Goal: Information Seeking & Learning: Compare options

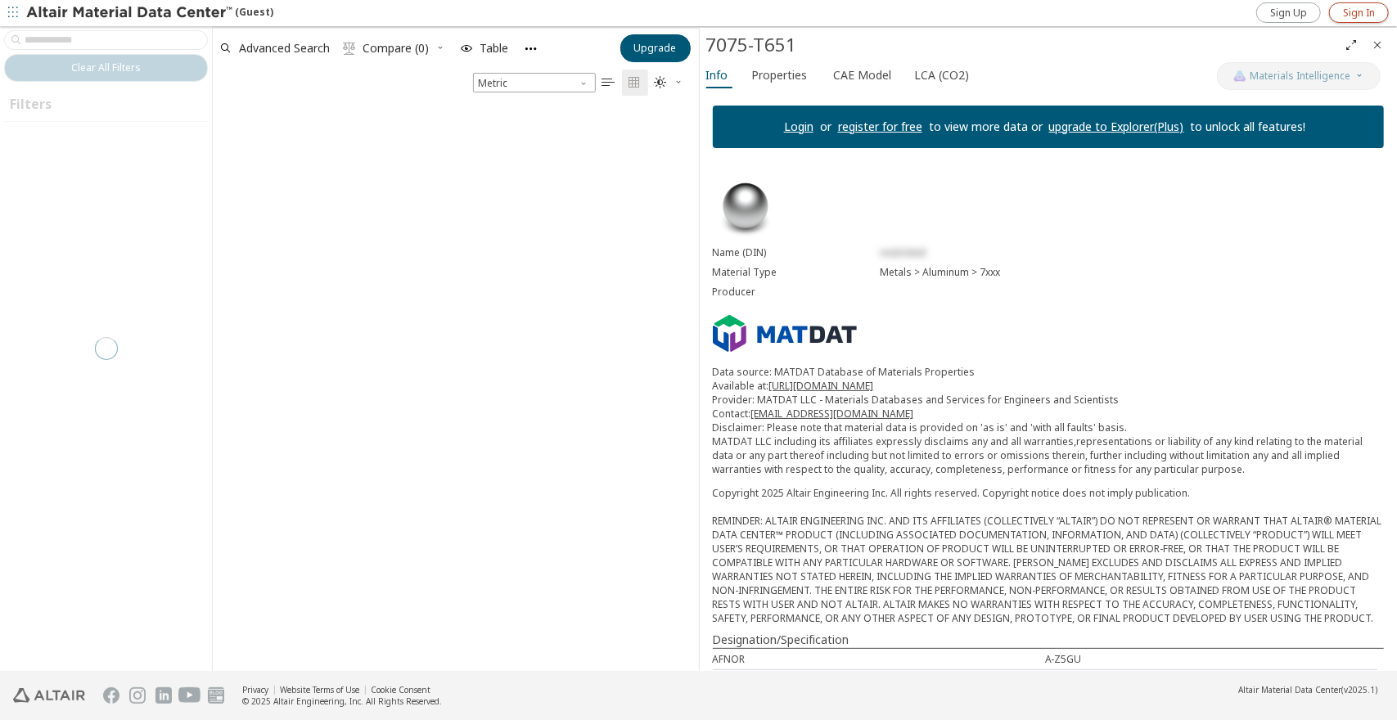
click at [1352, 8] on span "Sign In" at bounding box center [1359, 13] width 32 height 13
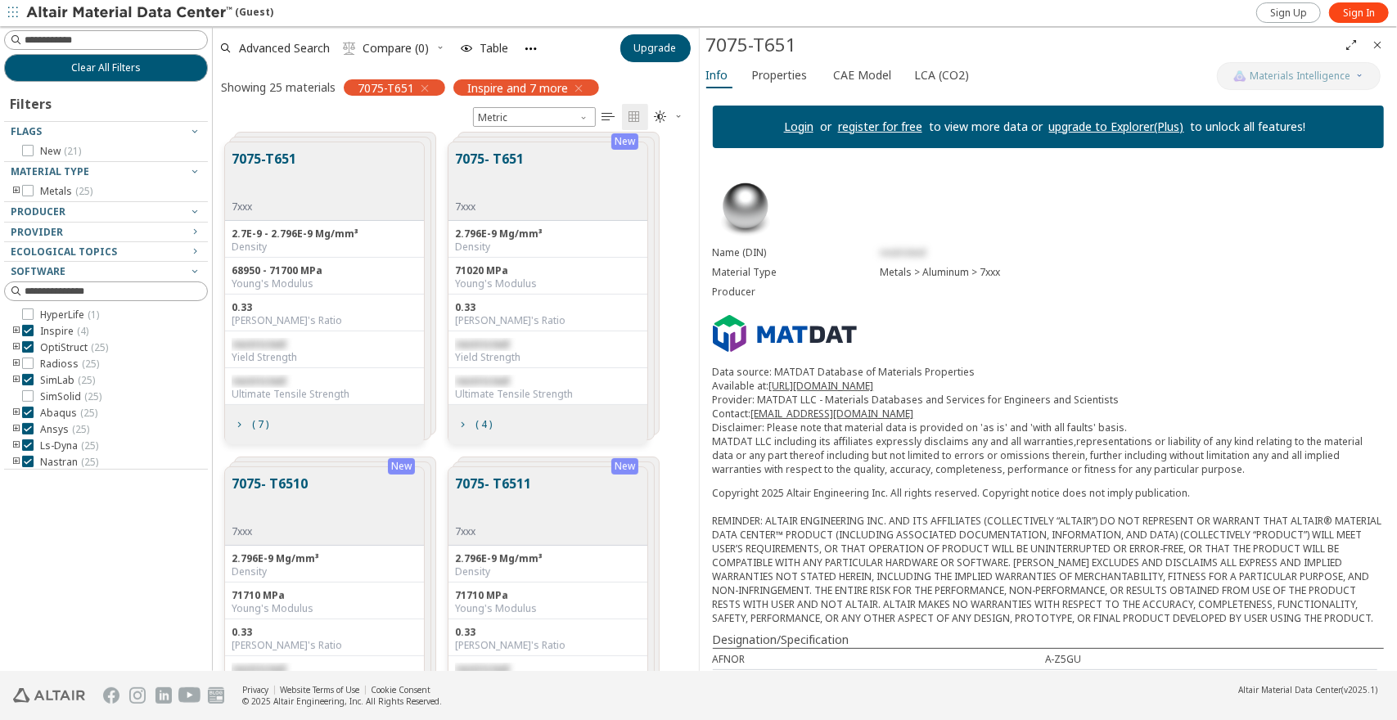
scroll to position [529, 473]
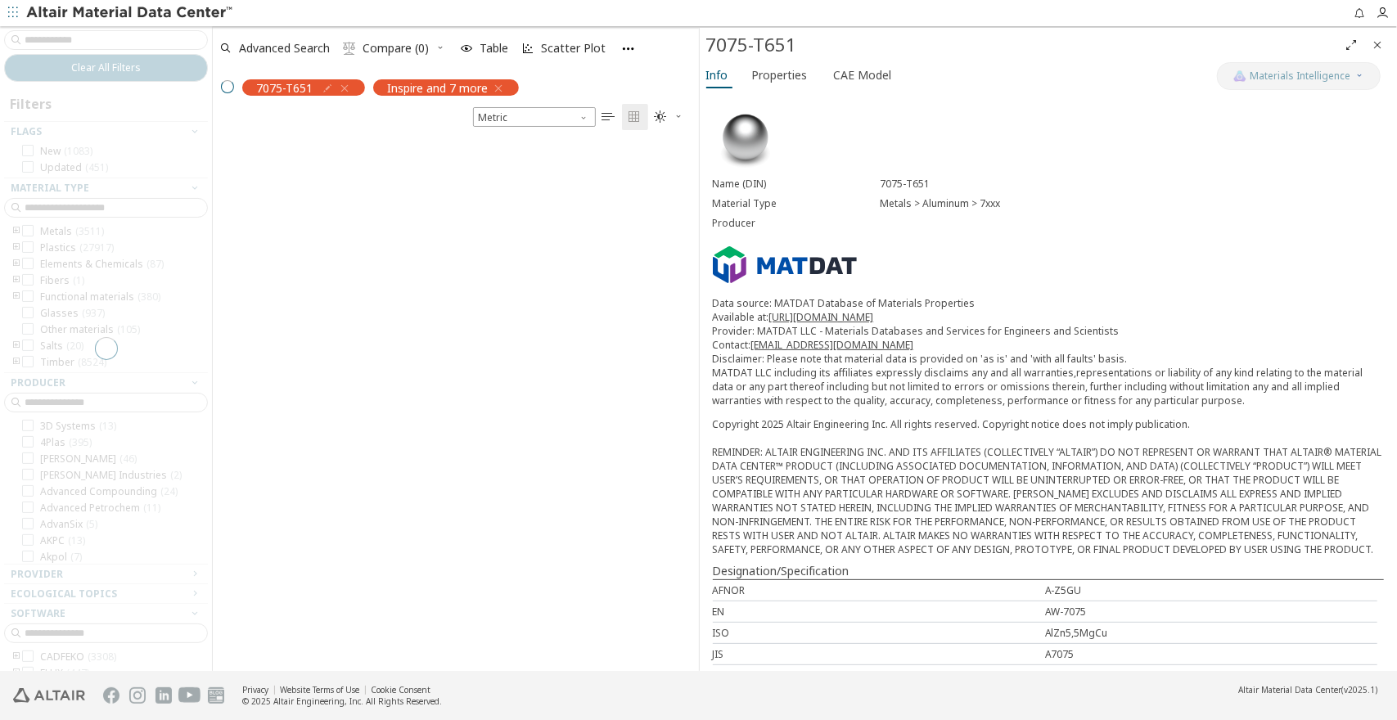
scroll to position [529, 473]
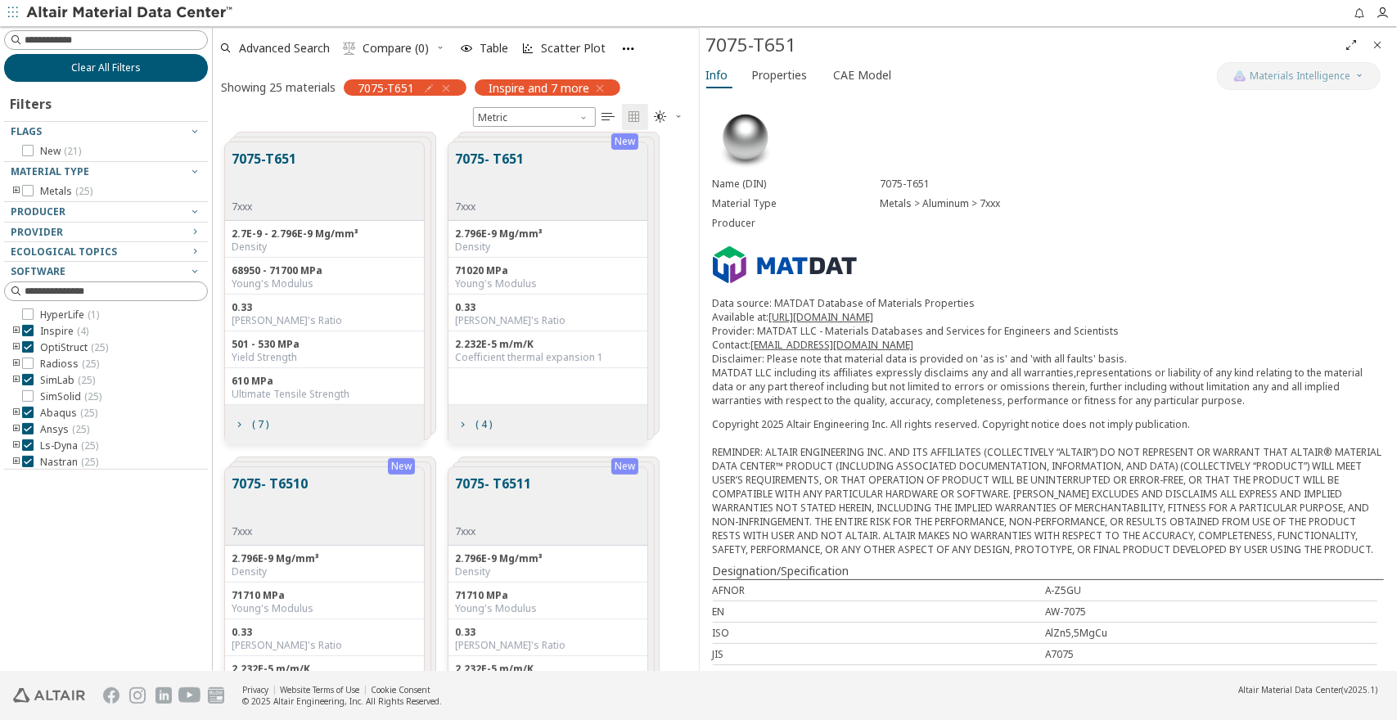
click at [92, 72] on span "Clear All Filters" at bounding box center [106, 67] width 70 height 13
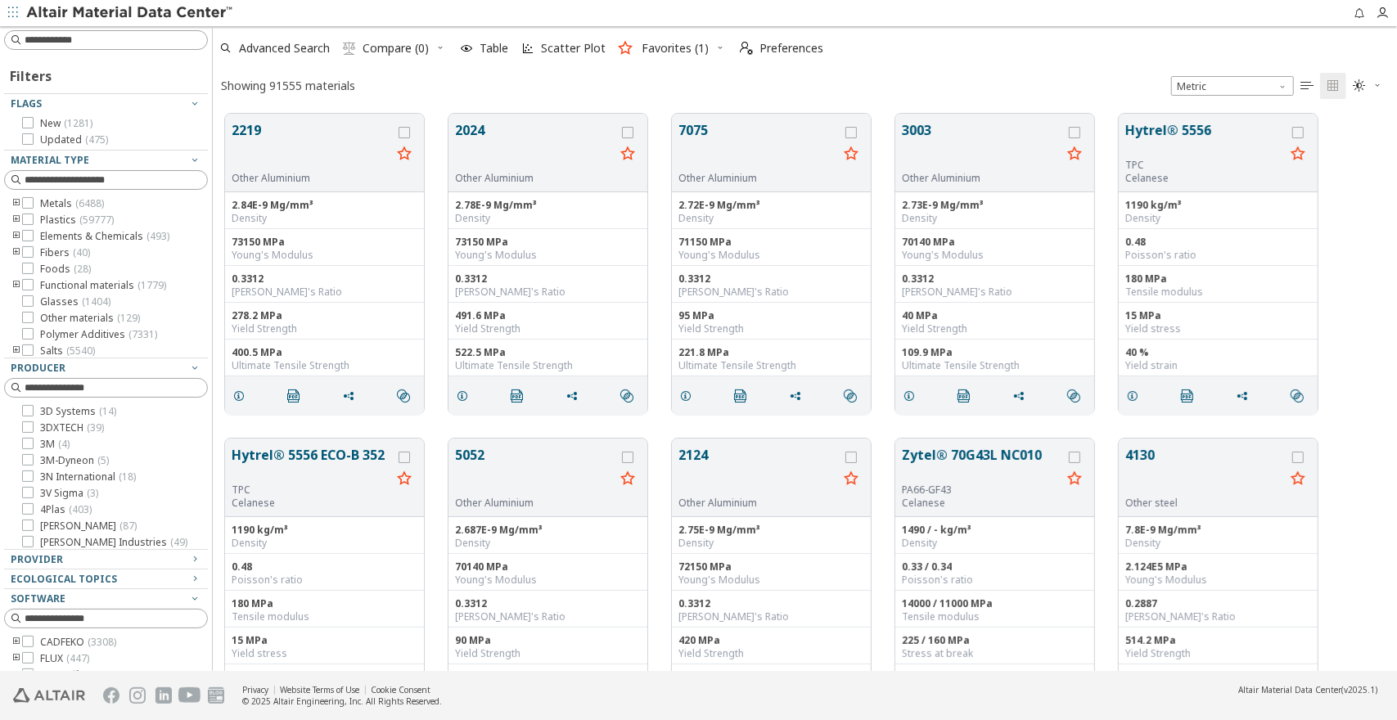
scroll to position [13, 13]
click at [93, 42] on input at bounding box center [116, 40] width 182 height 16
type input "**********"
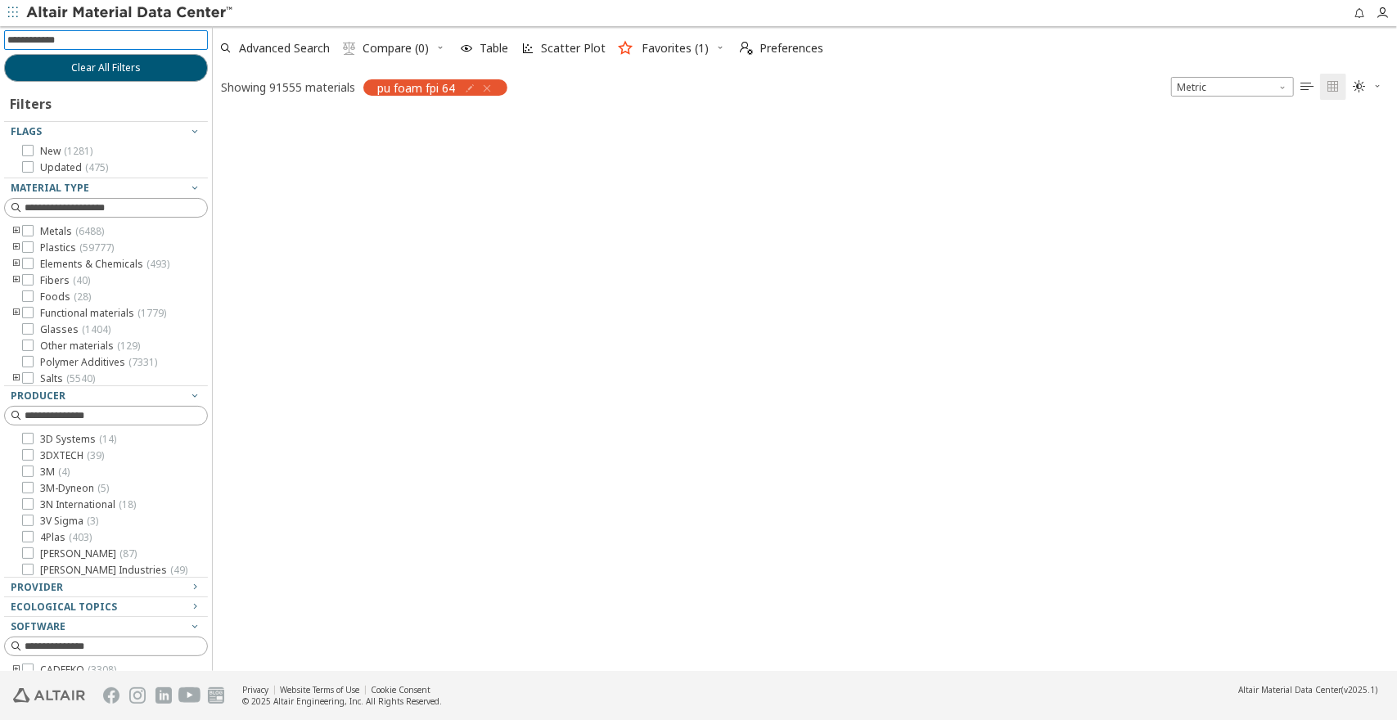
scroll to position [13, 13]
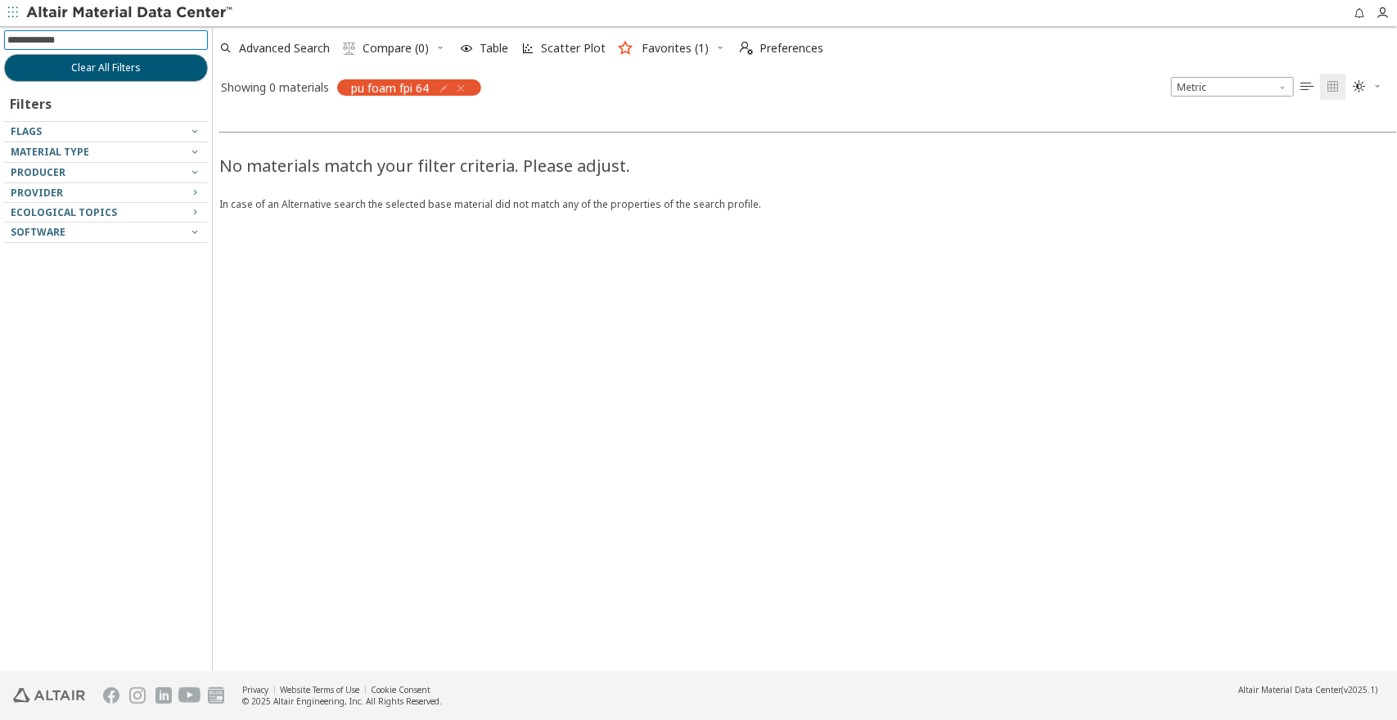
click at [92, 46] on input at bounding box center [107, 40] width 200 height 18
type input "*******"
click at [458, 88] on icon "button" at bounding box center [460, 88] width 13 height 13
click at [428, 90] on icon "button" at bounding box center [427, 88] width 13 height 13
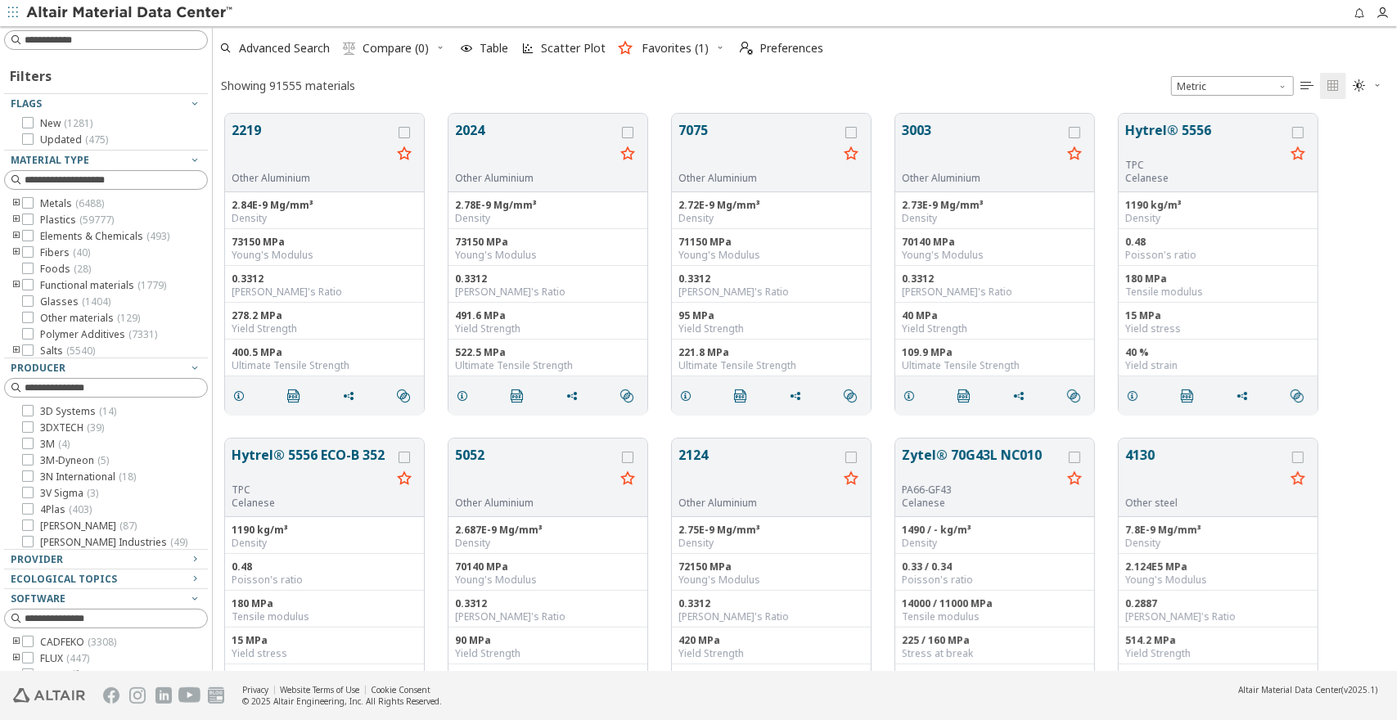
scroll to position [13, 13]
click at [91, 40] on input at bounding box center [116, 40] width 182 height 16
type input "****"
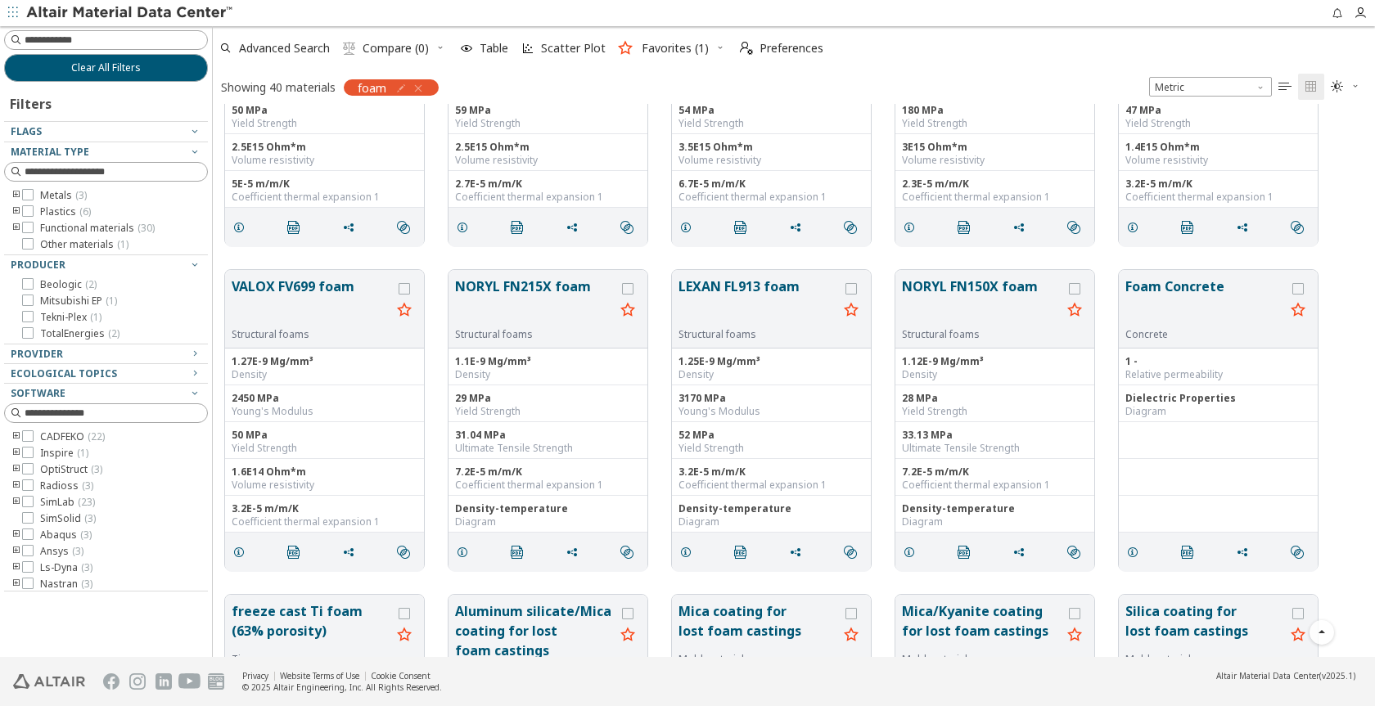
scroll to position [763, 0]
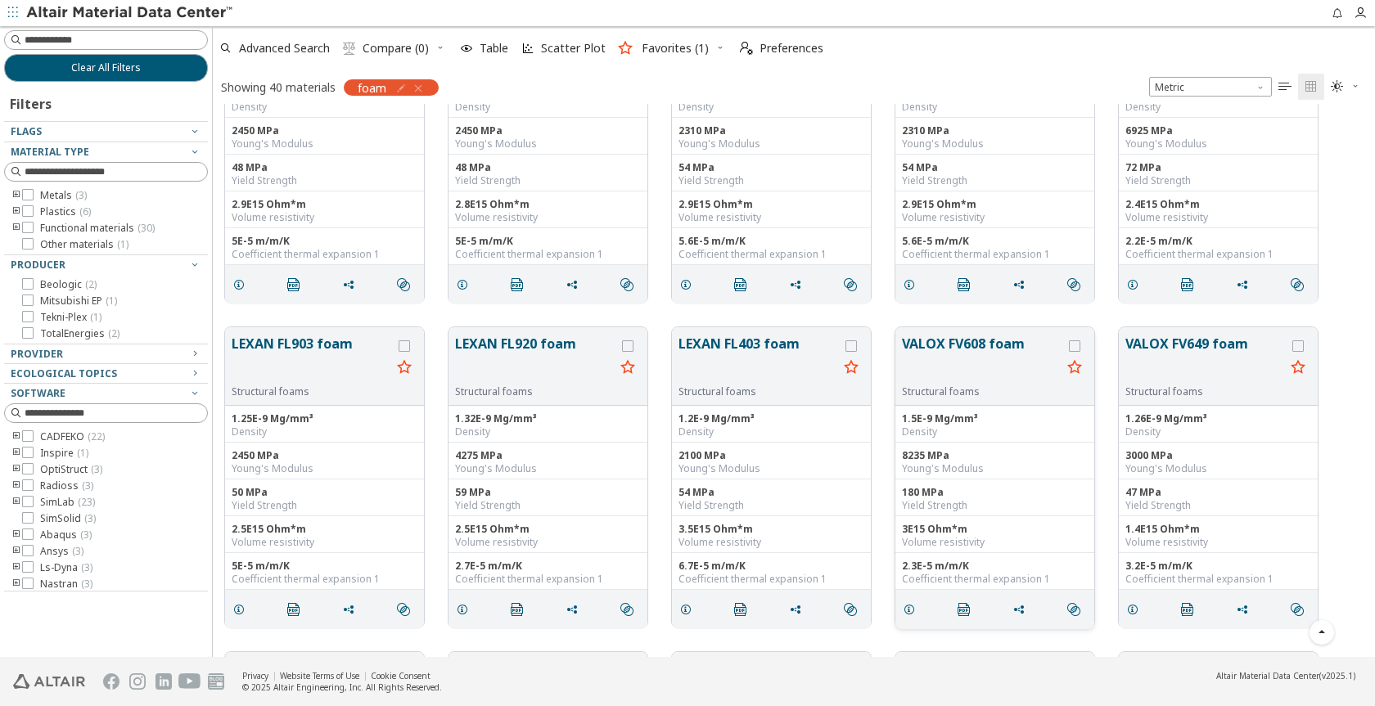
click at [960, 351] on button "VALOX FV608 foam" at bounding box center [982, 360] width 160 height 52
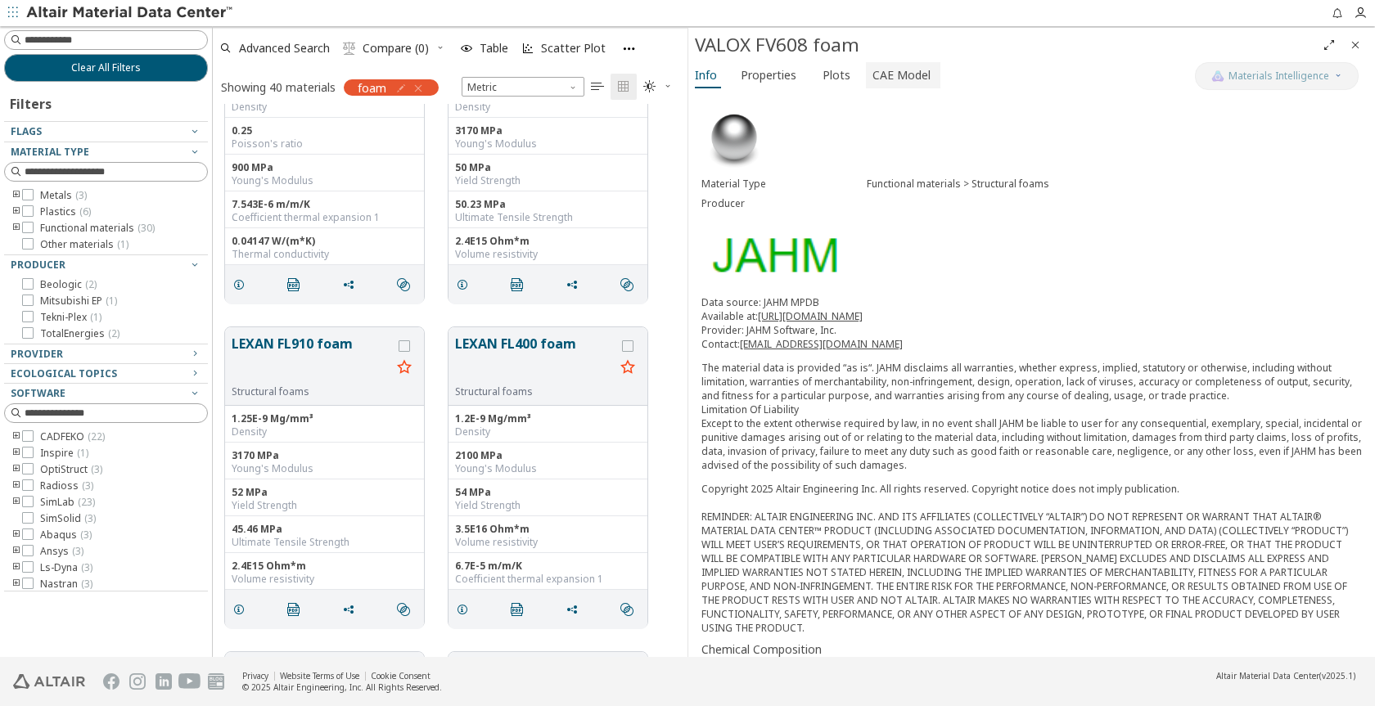
click at [881, 70] on span "CAE Model" at bounding box center [901, 75] width 58 height 26
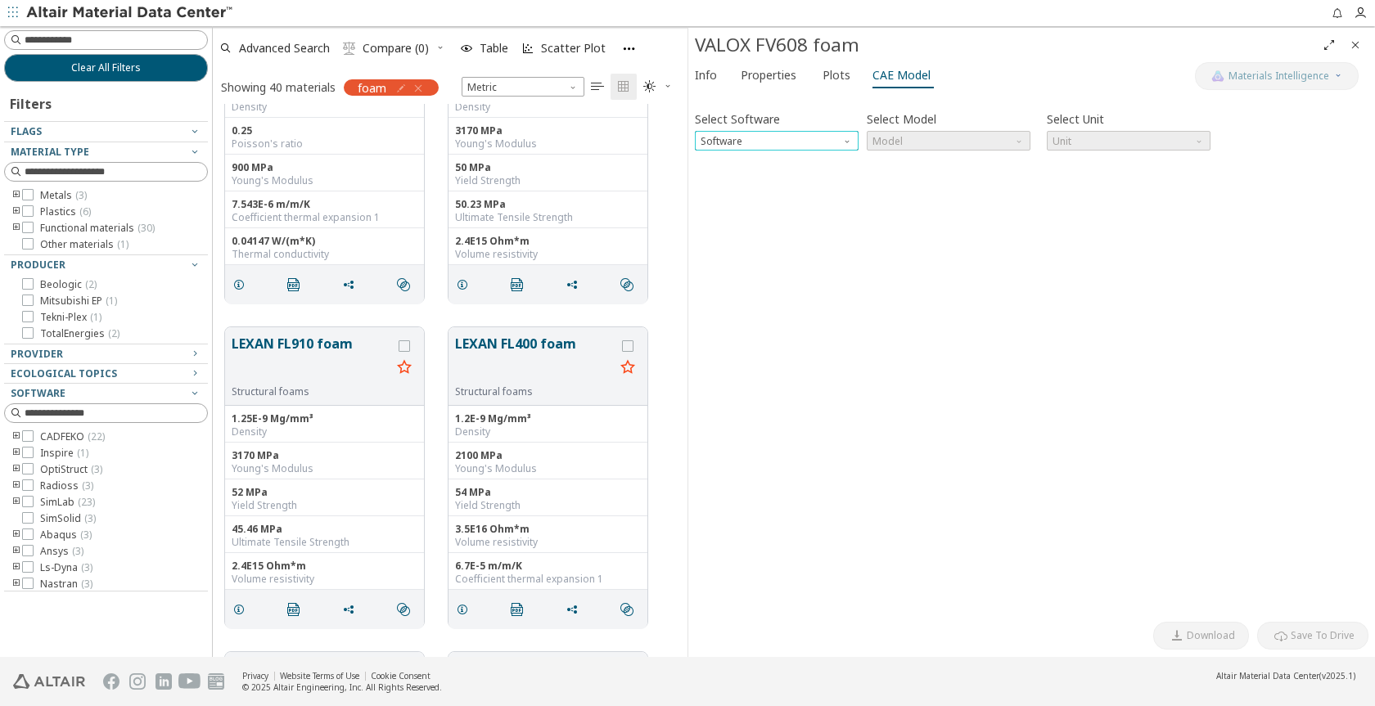
click at [848, 142] on span "Software" at bounding box center [848, 137] width 13 height 13
click at [848, 138] on span "Software" at bounding box center [848, 137] width 13 height 13
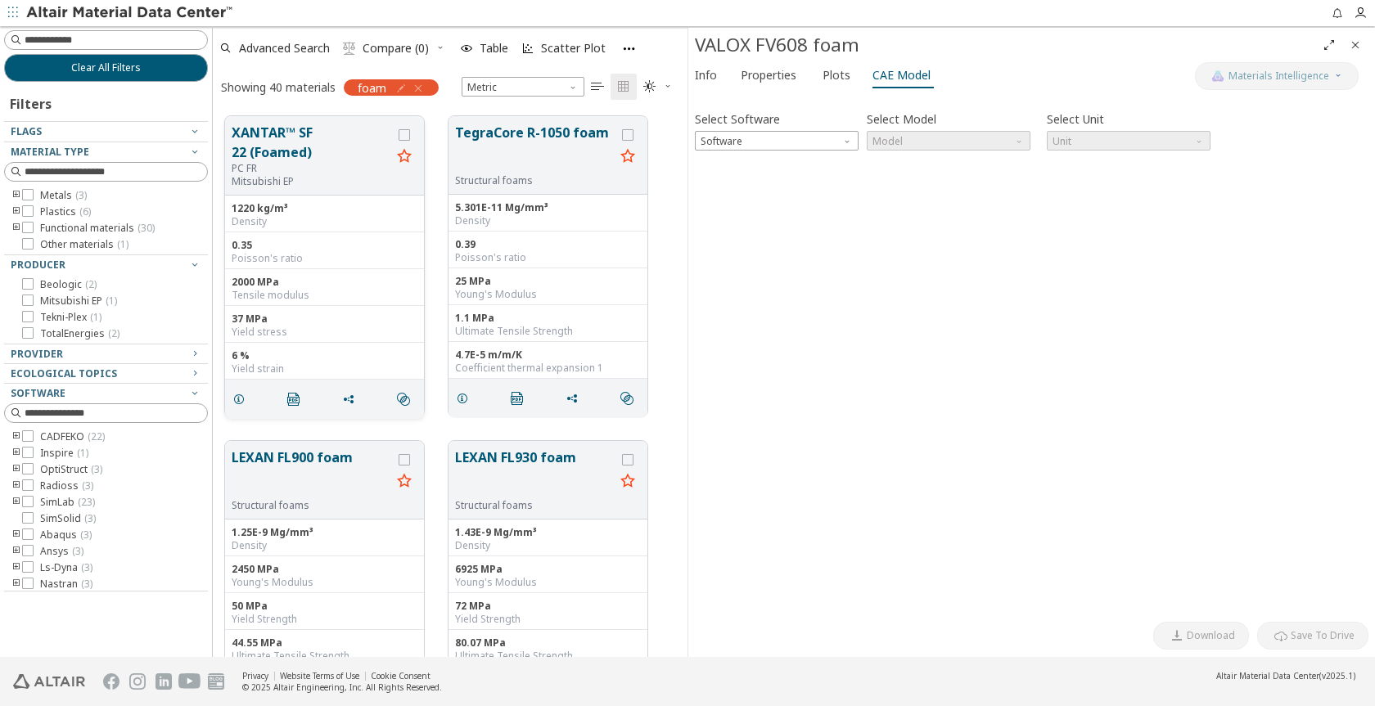
click at [331, 167] on div "PC FR" at bounding box center [312, 168] width 160 height 13
click at [846, 142] on span "Software" at bounding box center [848, 137] width 13 height 13
click at [556, 149] on button "TegraCore R-1050 foam" at bounding box center [535, 149] width 160 height 52
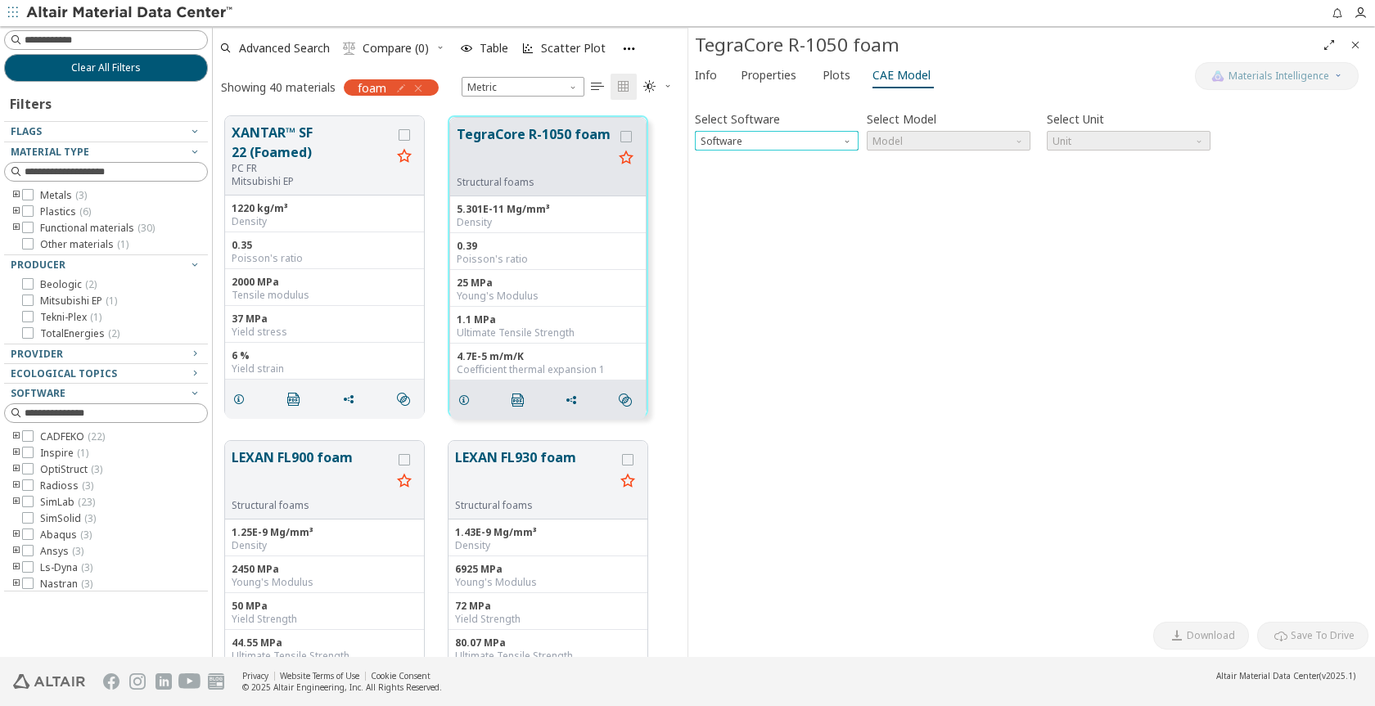
click at [846, 140] on span "Software" at bounding box center [848, 137] width 13 height 13
click at [511, 139] on button "TegraCore R-1050 foam" at bounding box center [535, 150] width 156 height 52
click at [844, 140] on span "Software" at bounding box center [848, 137] width 13 height 13
drag, startPoint x: 893, startPoint y: 47, endPoint x: 695, endPoint y: 52, distance: 197.2
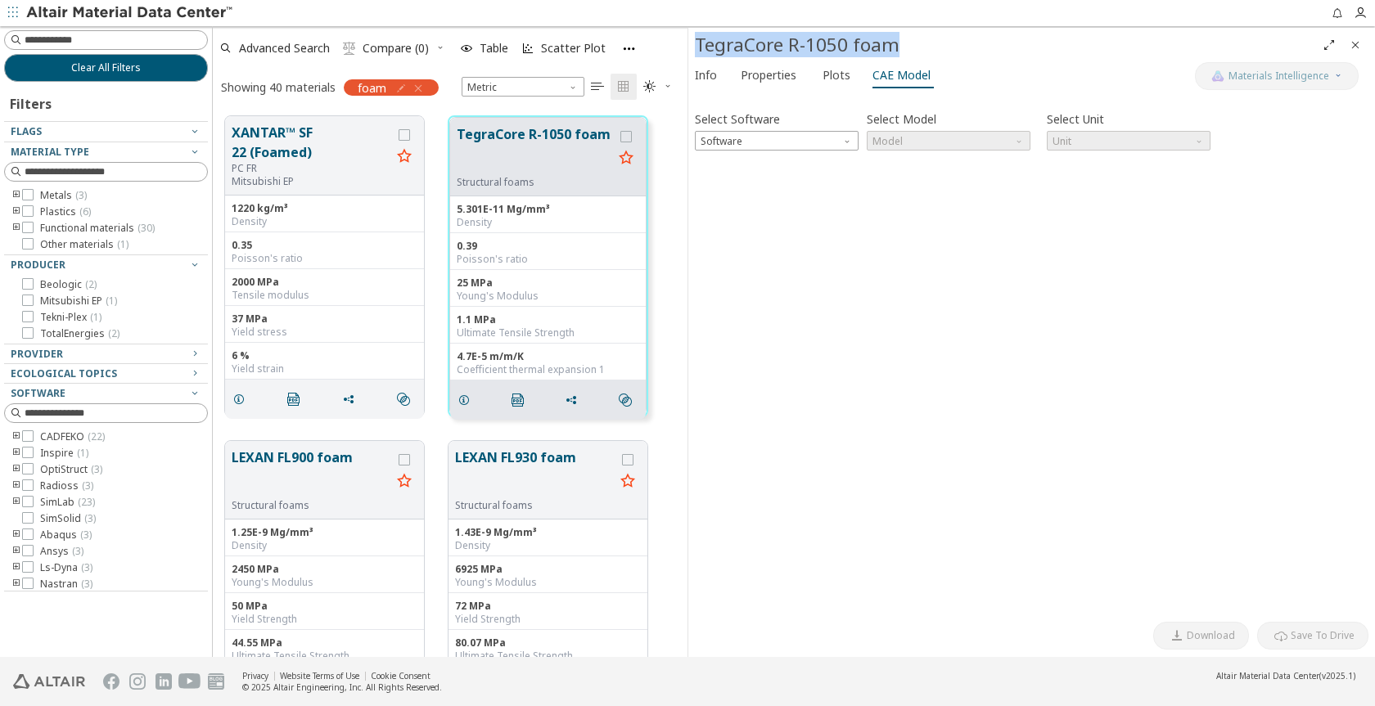
click at [695, 52] on div "TegraCore R-1050 foam" at bounding box center [1005, 45] width 621 height 26
copy div "TegraCore R-1050 foam"
click at [538, 138] on button "TegraCore R-1050 foam" at bounding box center [535, 150] width 156 height 52
click at [845, 138] on span "Software" at bounding box center [848, 137] width 13 height 13
click at [729, 200] on span "Radioss" at bounding box center [721, 200] width 38 height 13
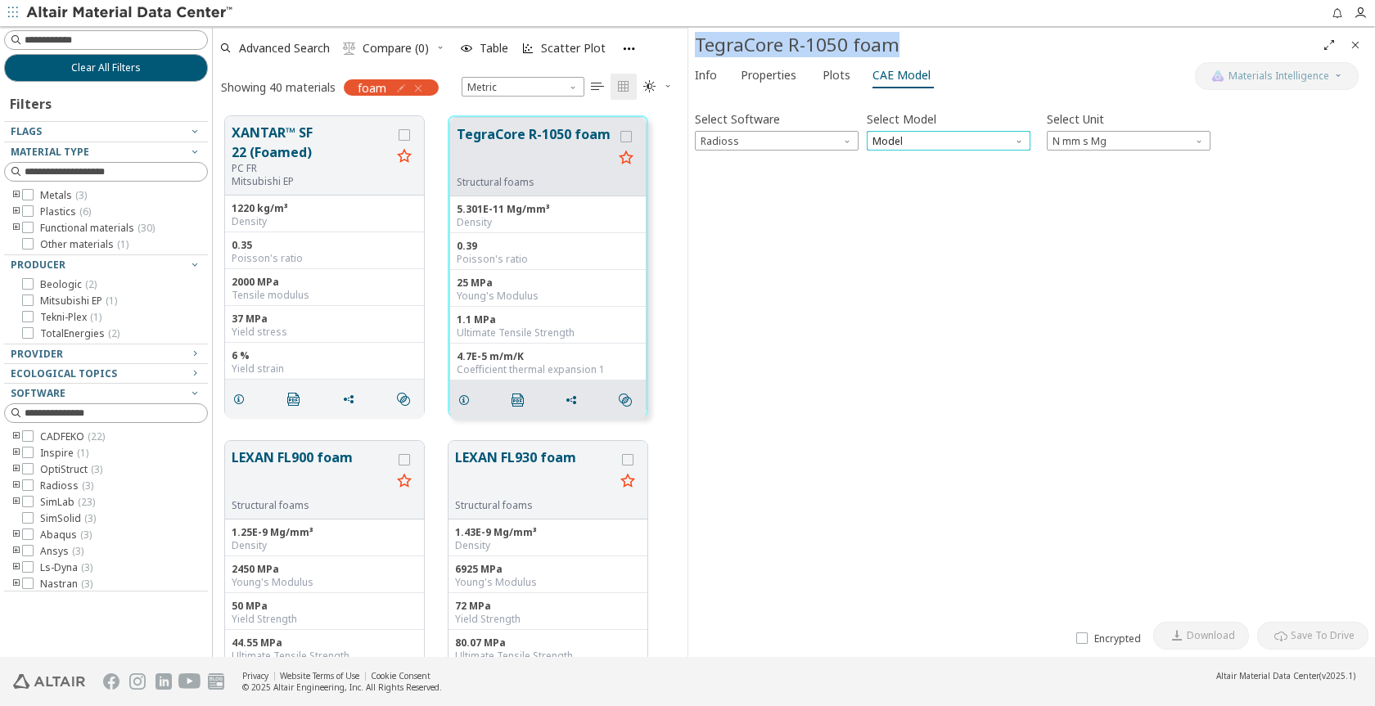
click at [1027, 142] on span "Model" at bounding box center [948, 141] width 164 height 20
click at [938, 176] on span "Law36" at bounding box center [948, 180] width 151 height 11
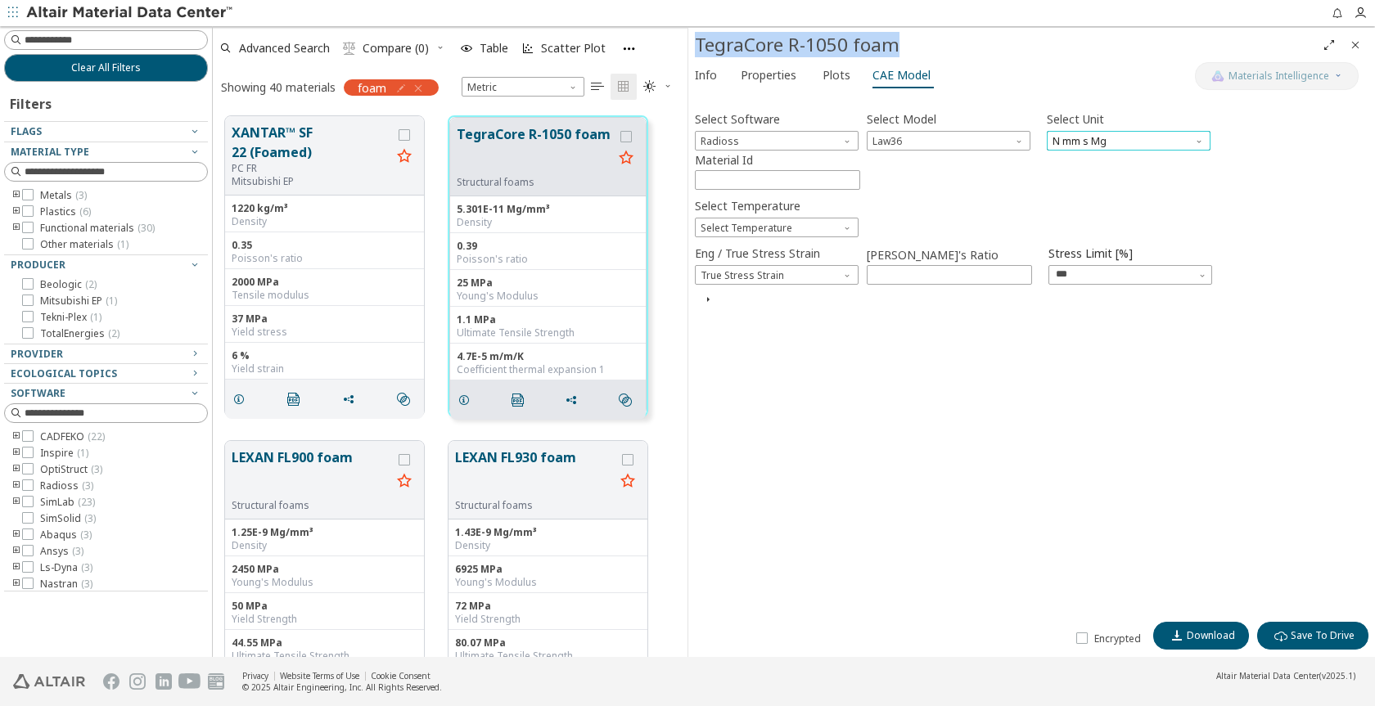
click at [1190, 144] on span "N mm s Mg" at bounding box center [1128, 141] width 164 height 20
click at [1126, 200] on span "N mm ms g" at bounding box center [1128, 200] width 151 height 11
click at [848, 179] on input "****" at bounding box center [777, 180] width 164 height 18
type input "****"
click at [849, 180] on input "****" at bounding box center [777, 180] width 164 height 18
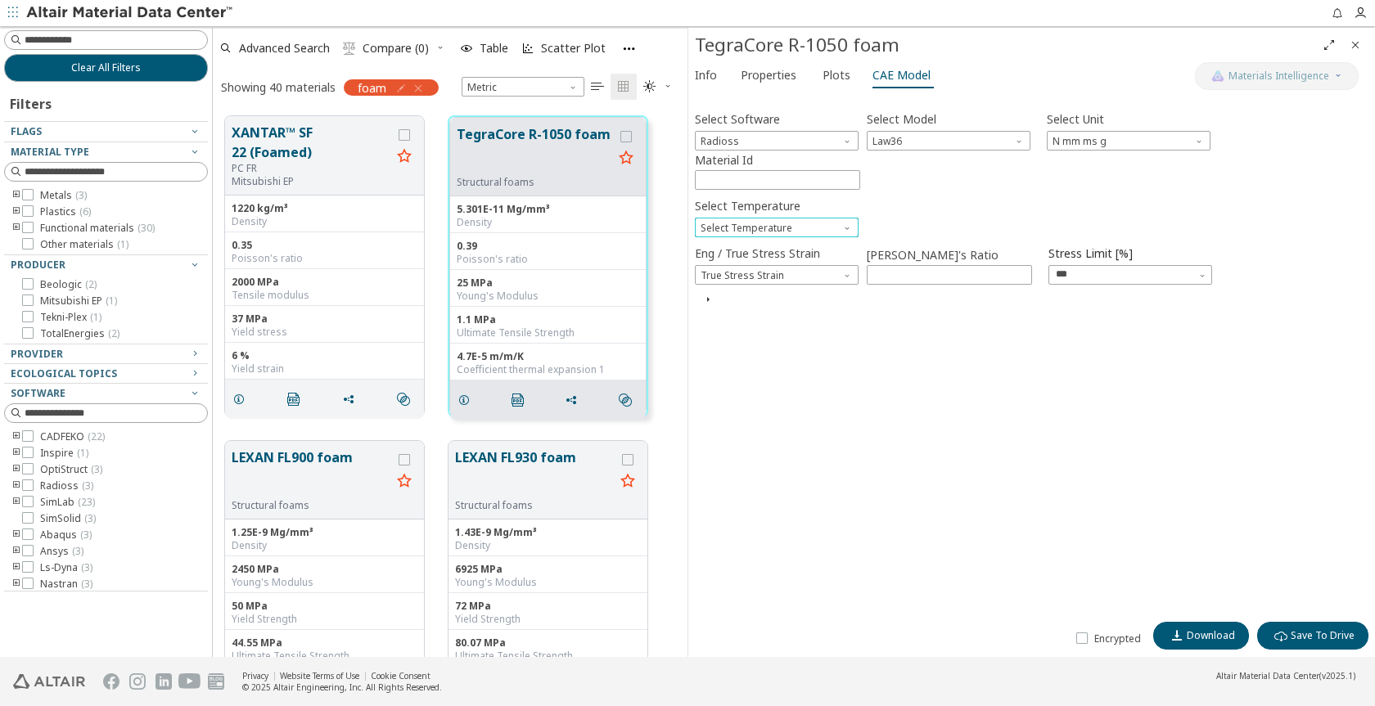
click at [844, 227] on span "Select Temperature" at bounding box center [848, 224] width 13 height 13
click at [841, 324] on div "Select Software Radioss Select Model Law36 Select Unit N mm ms g Material Id **…" at bounding box center [1031, 356] width 673 height 515
click at [708, 299] on icon "button" at bounding box center [707, 299] width 13 height 13
click at [704, 300] on icon "button" at bounding box center [707, 299] width 13 height 13
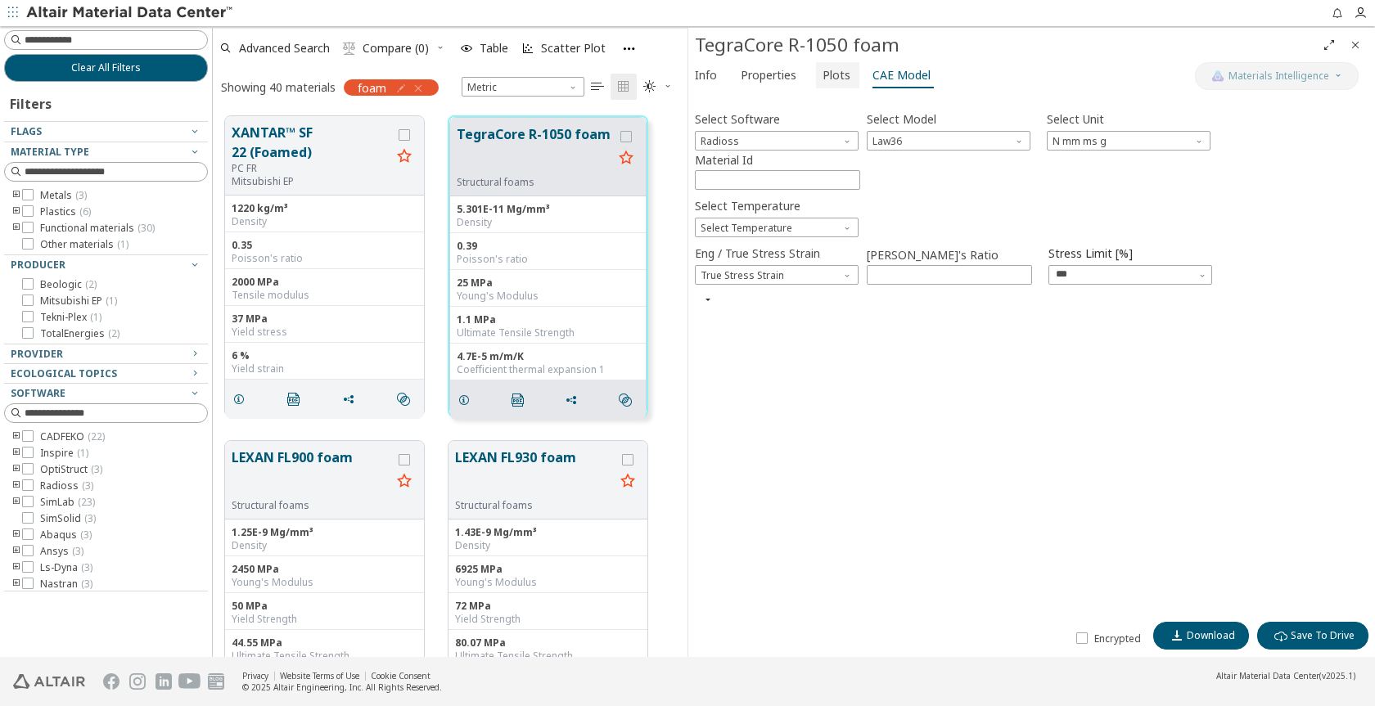
click at [838, 72] on span "Plots" at bounding box center [836, 75] width 28 height 26
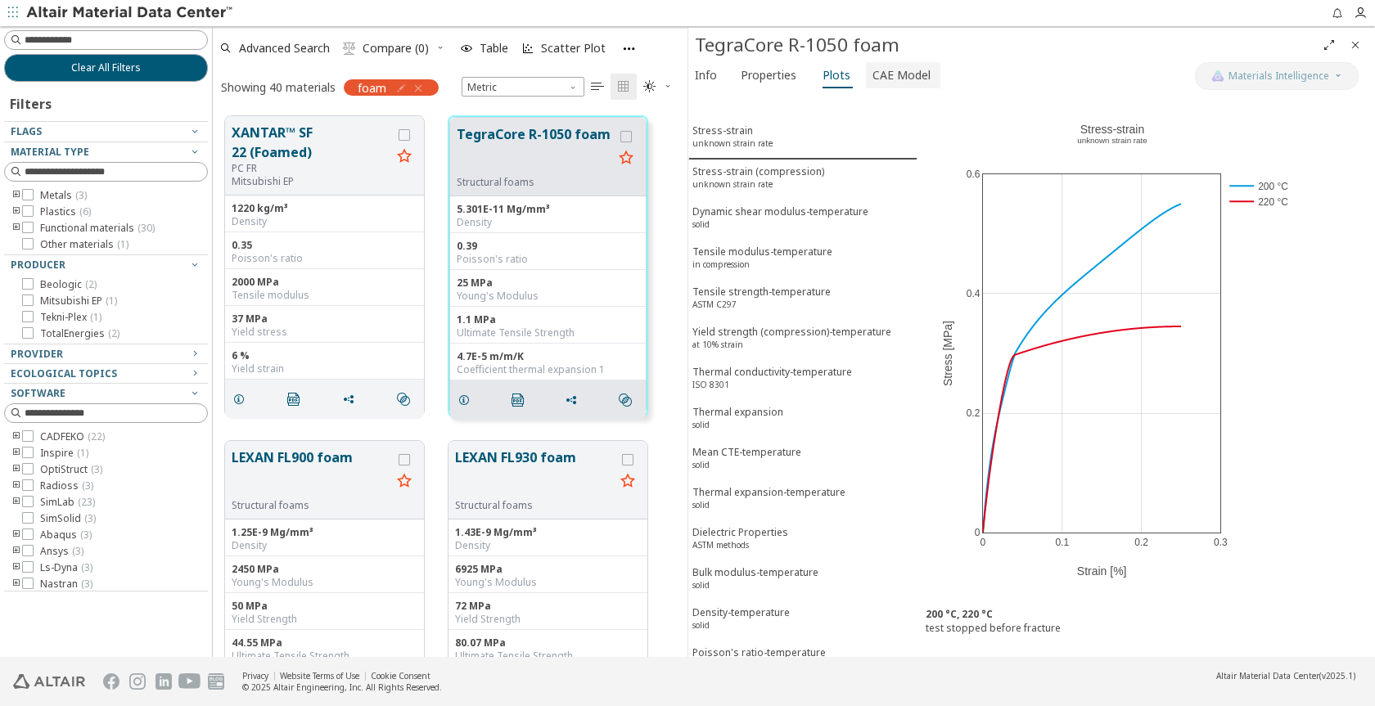
click at [874, 72] on span "CAE Model" at bounding box center [901, 75] width 58 height 26
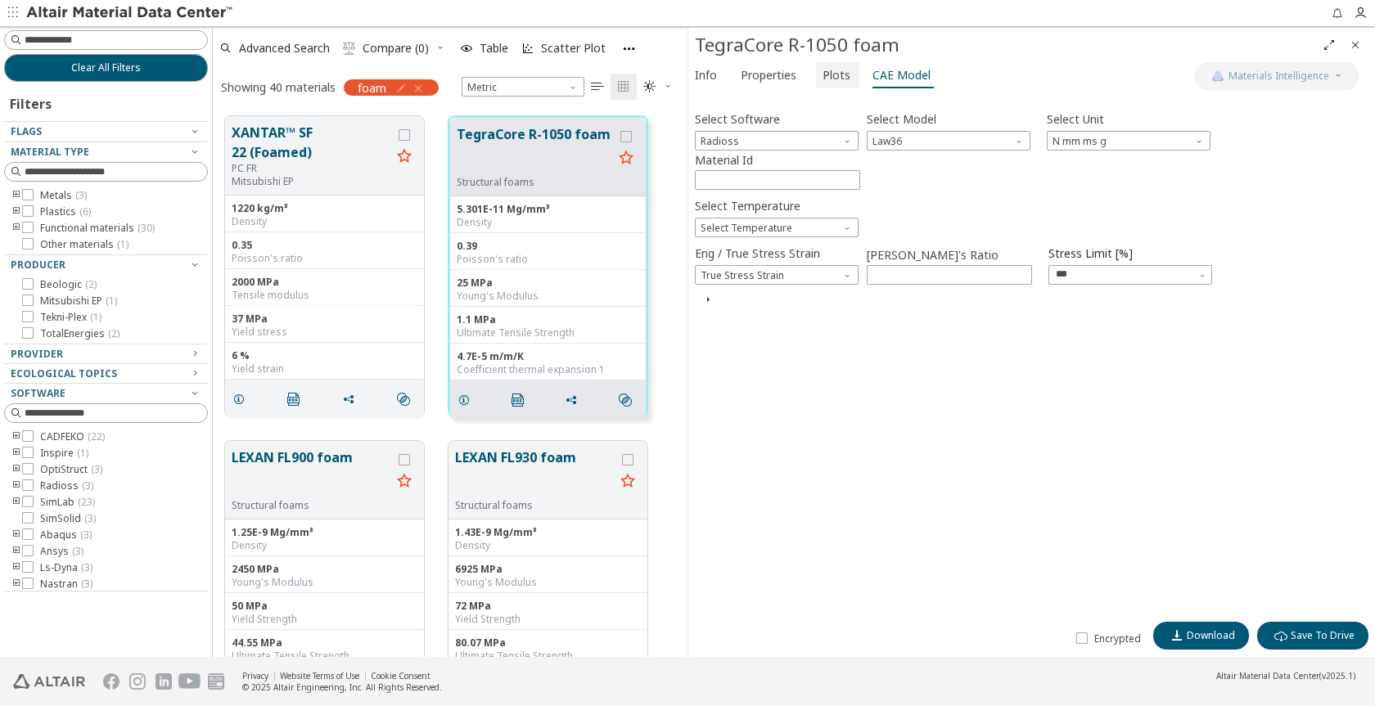
click at [826, 82] on span "Plots" at bounding box center [836, 75] width 28 height 26
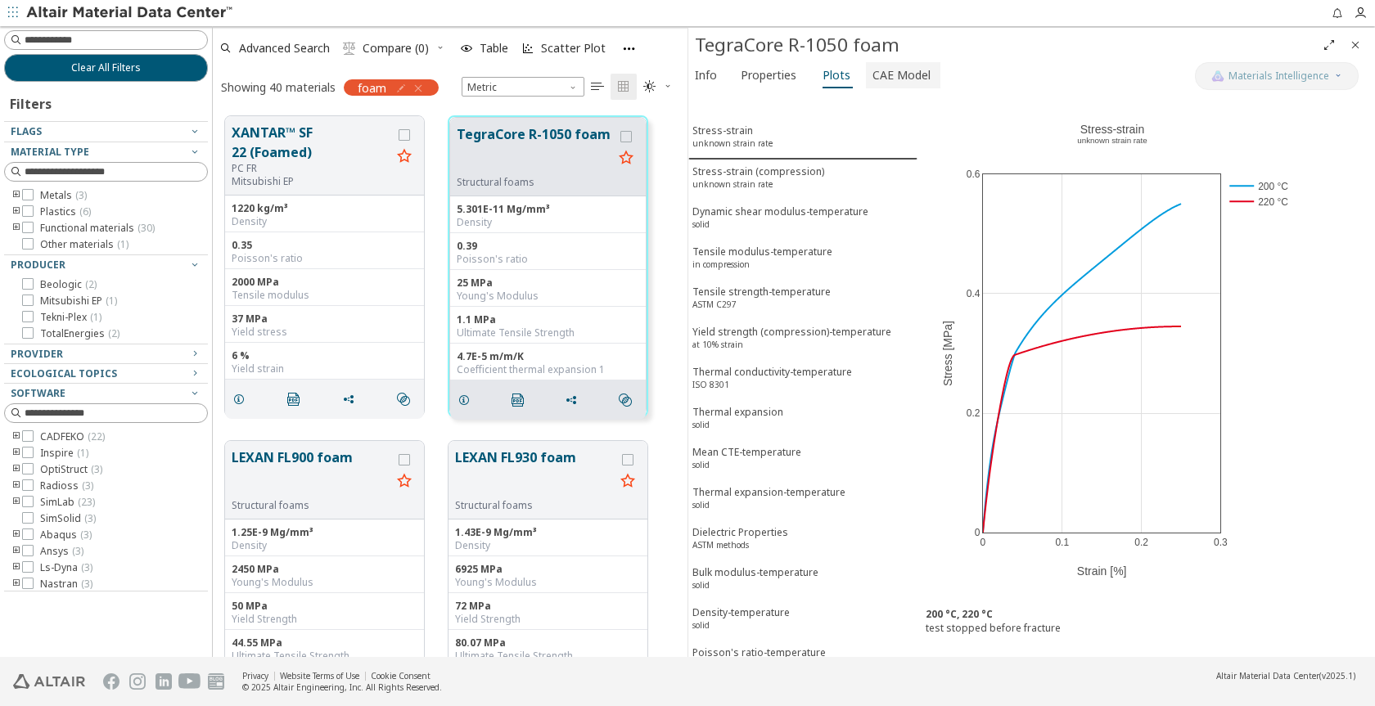
click at [872, 73] on span "CAE Model" at bounding box center [901, 75] width 58 height 26
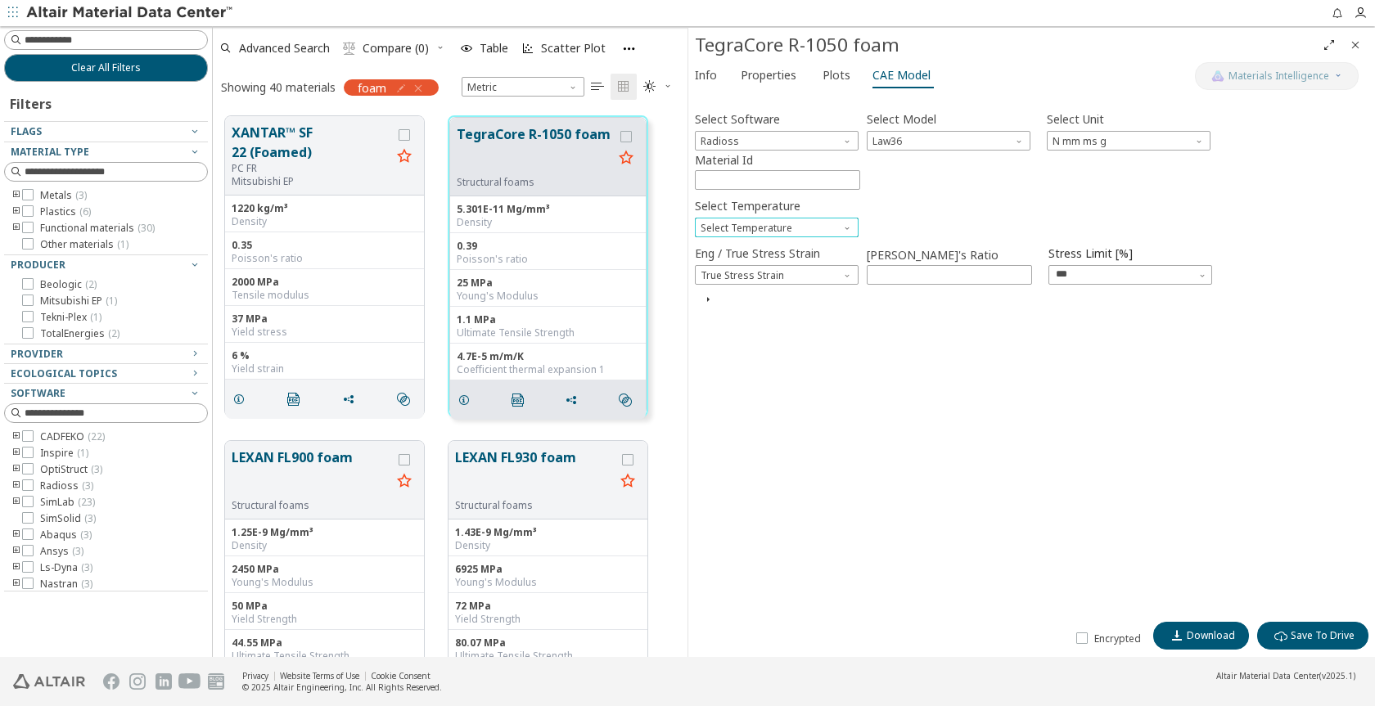
click at [848, 226] on span "Select Temperature" at bounding box center [848, 224] width 13 height 13
click at [826, 250] on span "unknown strain rate 473.1 K" at bounding box center [766, 247] width 128 height 13
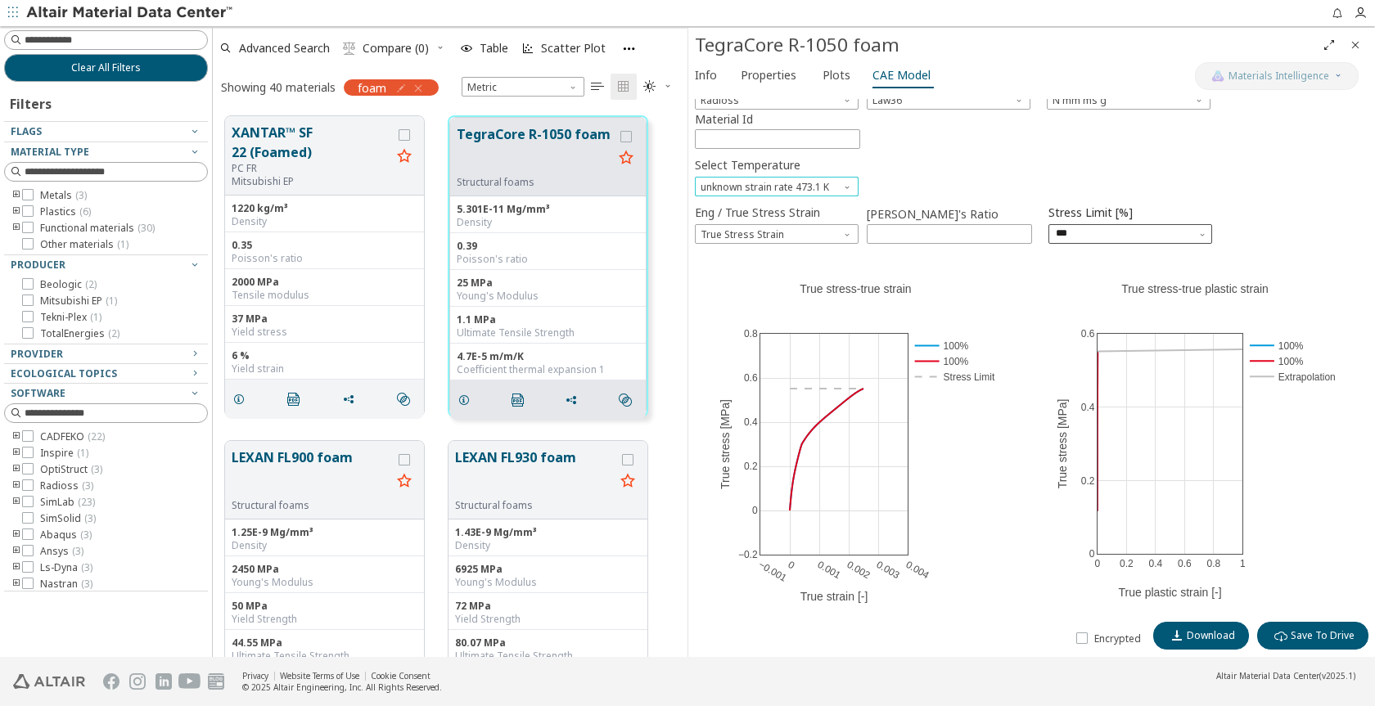
scroll to position [63, 0]
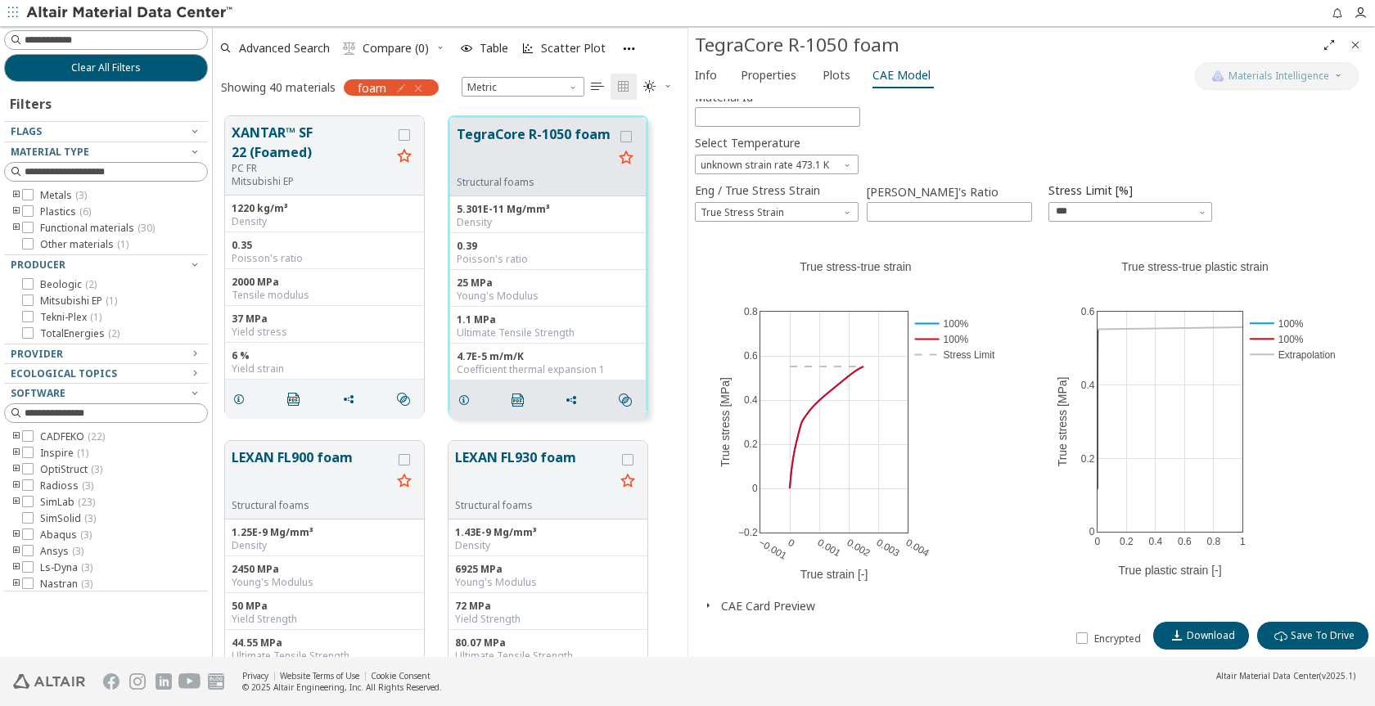
click at [706, 605] on icon "button" at bounding box center [707, 605] width 13 height 13
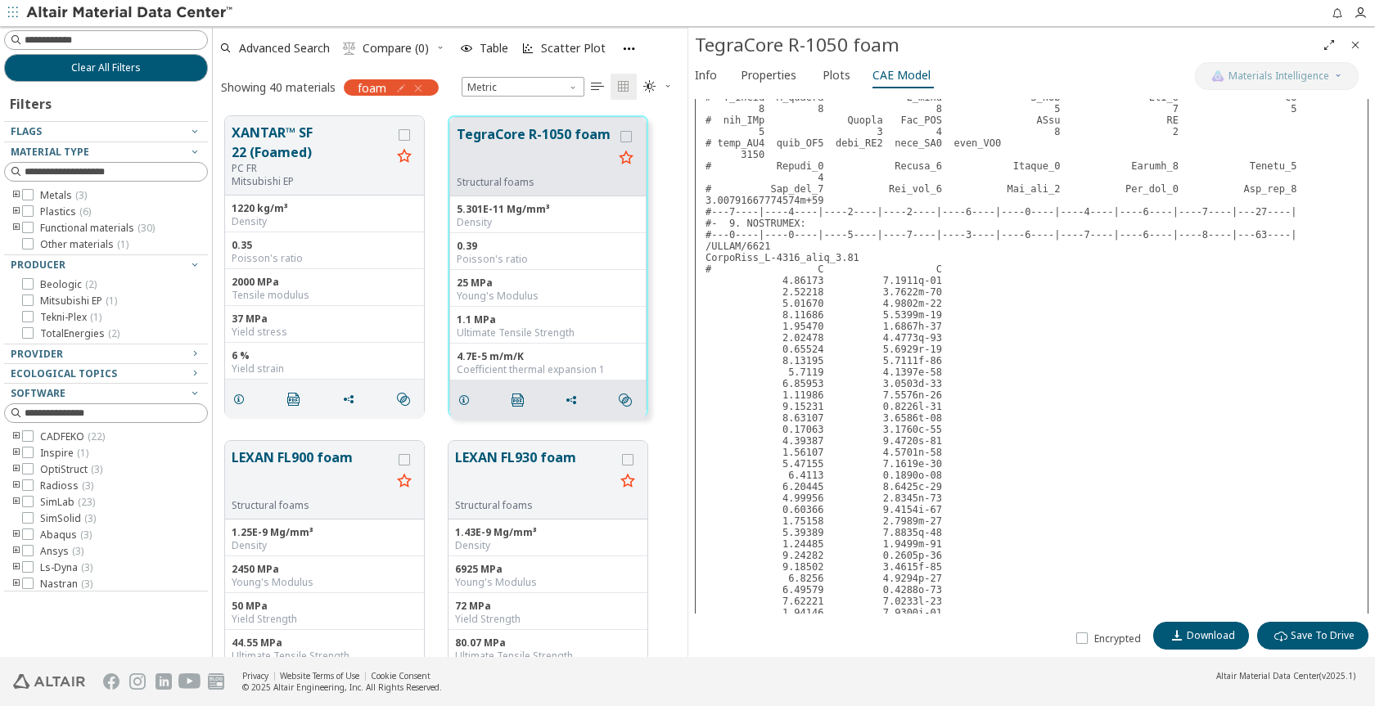
scroll to position [1336, 0]
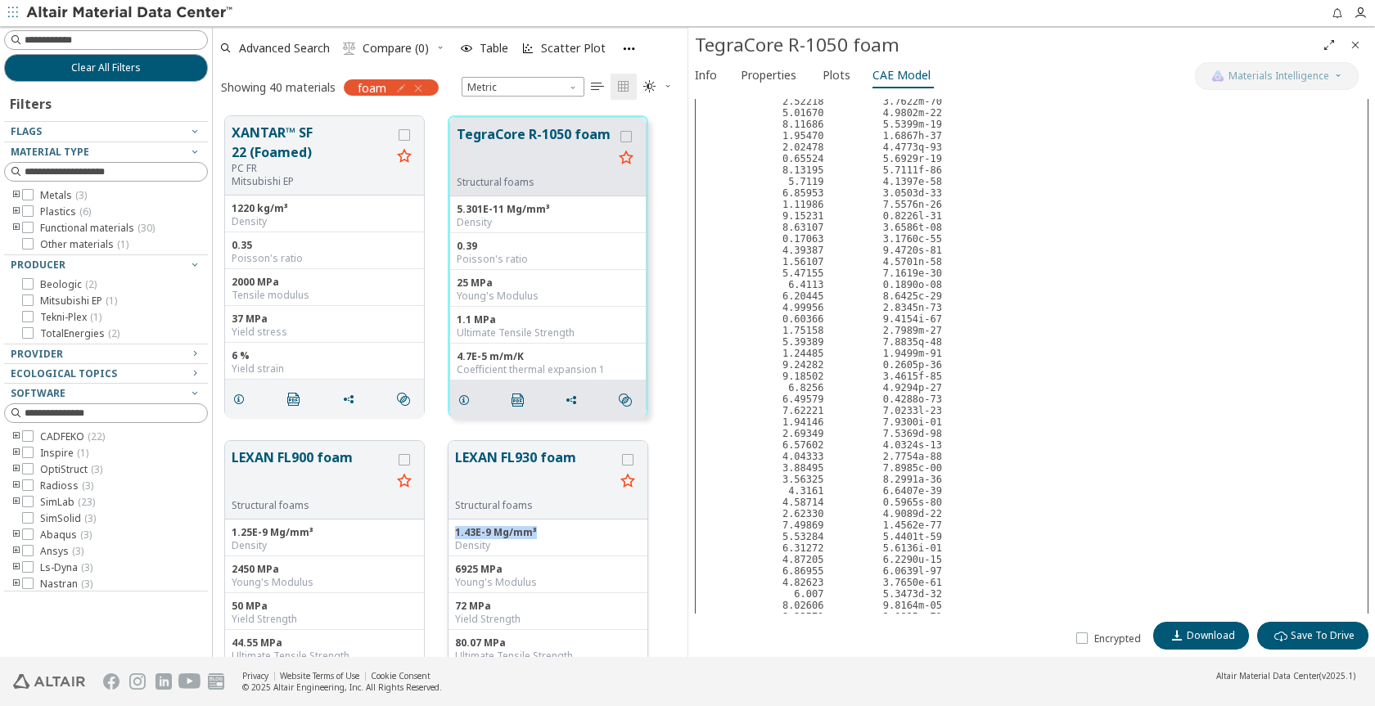
drag, startPoint x: 455, startPoint y: 530, endPoint x: 547, endPoint y: 530, distance: 92.5
click at [547, 530] on div "1.43E-9 Mg/mm³" at bounding box center [548, 532] width 186 height 13
click at [536, 533] on div "1.43E-9 Mg/mm³" at bounding box center [548, 532] width 186 height 13
drag, startPoint x: 452, startPoint y: 531, endPoint x: 533, endPoint y: 531, distance: 81.8
click at [533, 531] on div "1.43E-9 Mg/mm³ Density" at bounding box center [547, 538] width 199 height 37
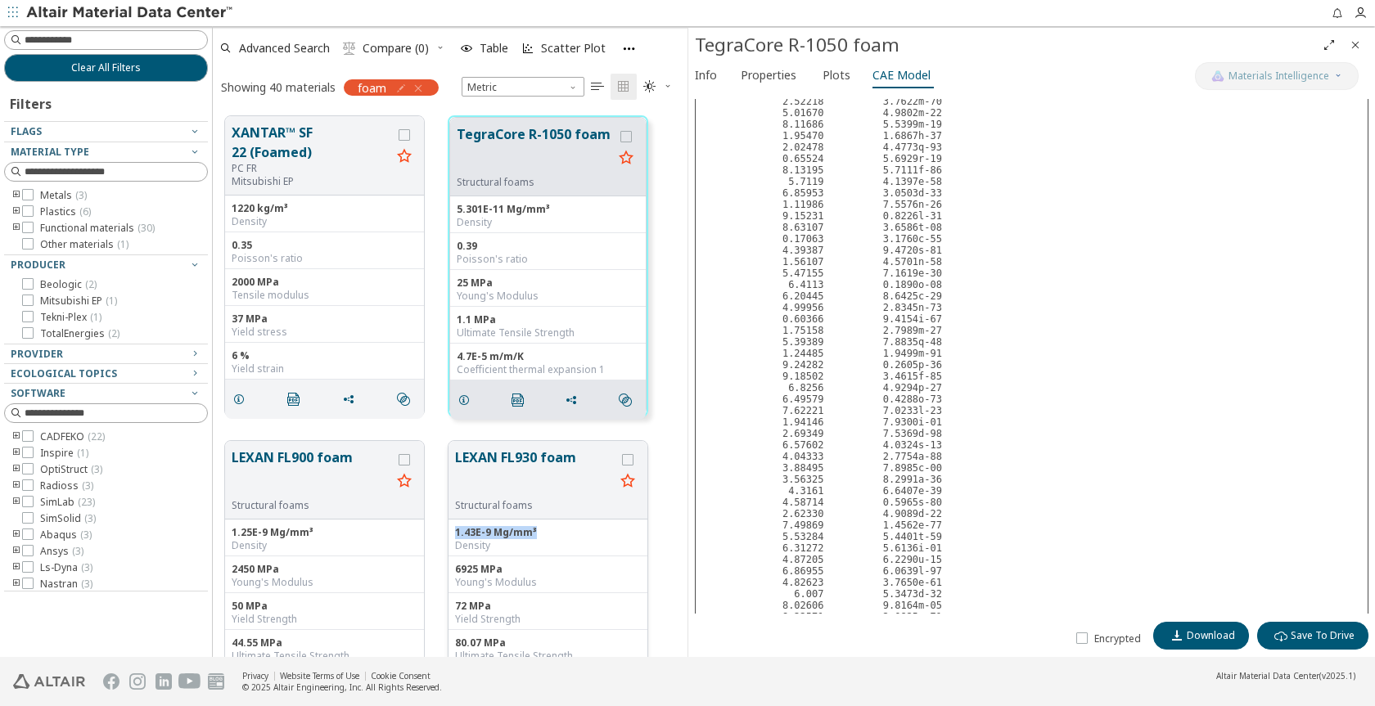
copy div "1.43E-9 Mg/mm³"
drag, startPoint x: 545, startPoint y: 210, endPoint x: 454, endPoint y: 208, distance: 90.9
click at [454, 208] on div "5.301E-11 Mg/mm³ Density" at bounding box center [548, 214] width 196 height 37
copy div "5.301E-11 Mg/mm"
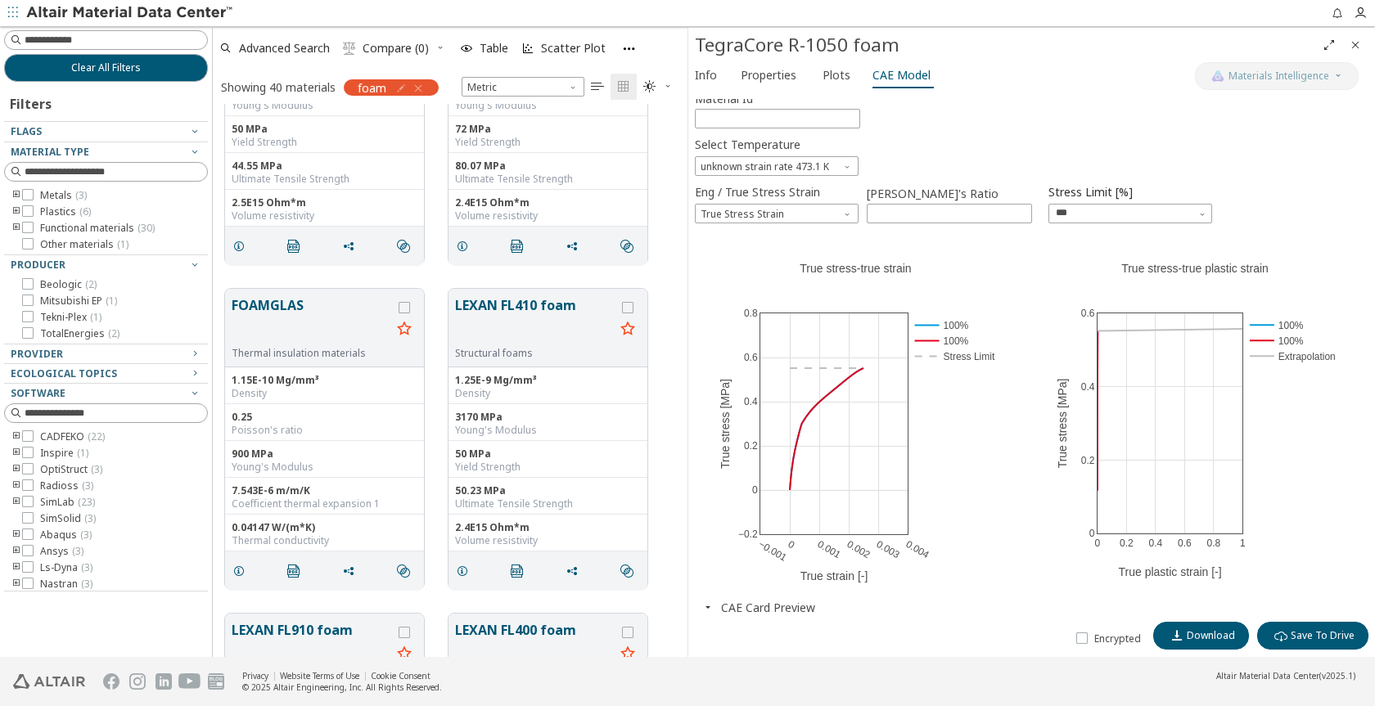
scroll to position [573, 0]
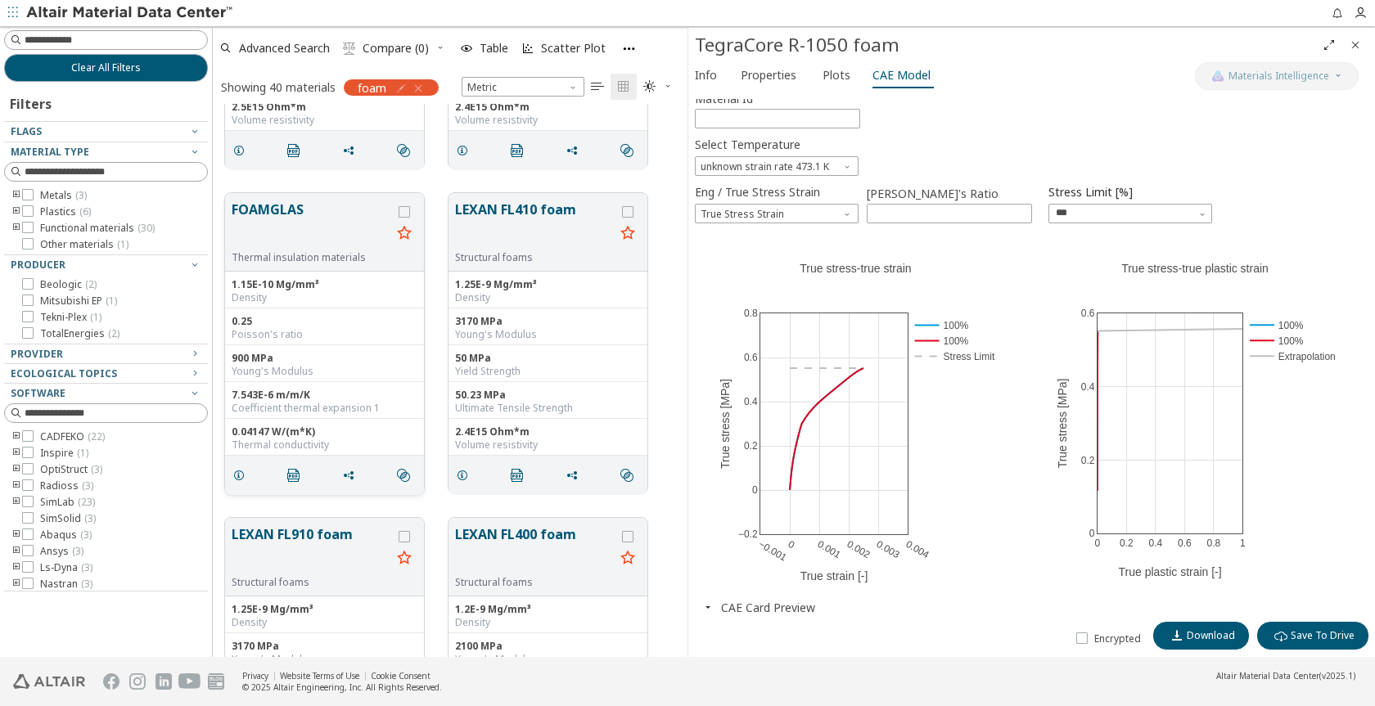
click at [282, 203] on button "FOAMGLAS" at bounding box center [312, 226] width 160 height 52
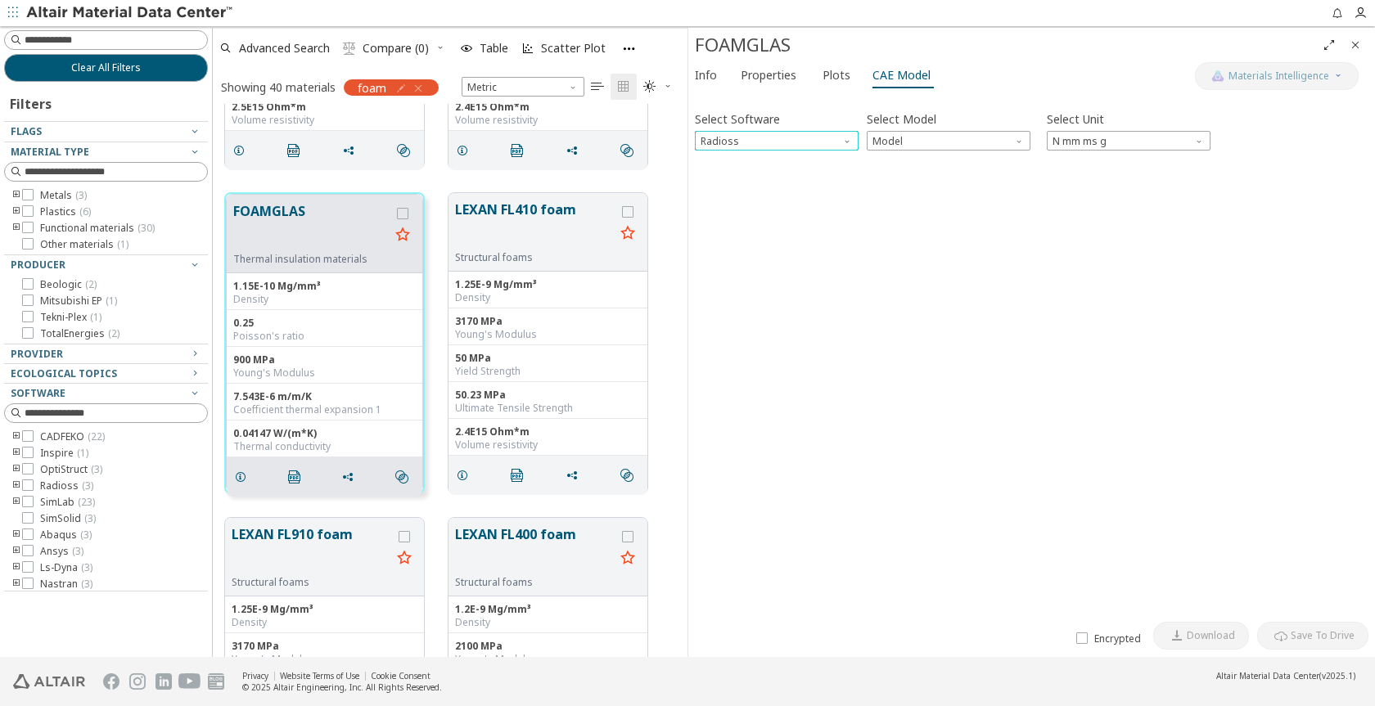
click at [842, 137] on span "Software" at bounding box center [848, 137] width 13 height 13
click at [1028, 138] on span "Model" at bounding box center [948, 141] width 164 height 20
click at [551, 218] on button "LEXAN FL410 foam" at bounding box center [535, 226] width 160 height 52
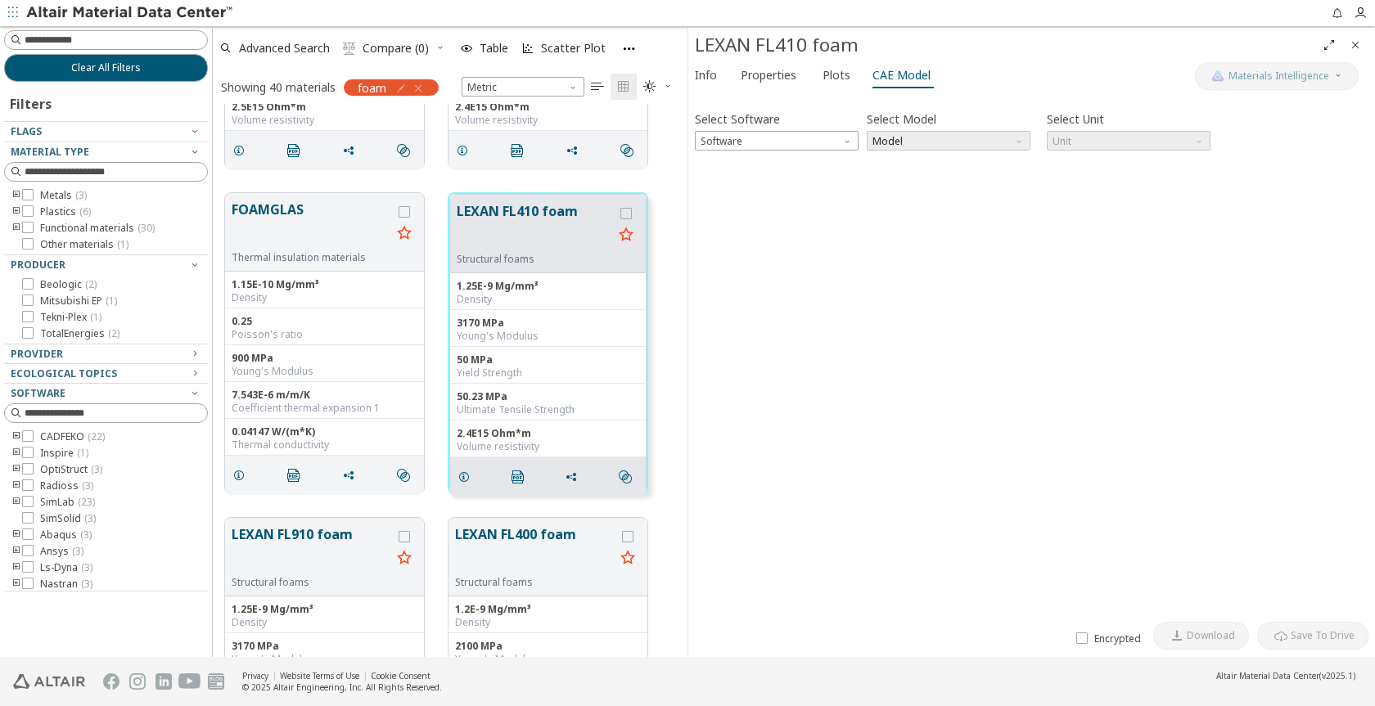
click at [1012, 144] on span "Model" at bounding box center [948, 141] width 164 height 20
click at [1015, 144] on span "Model" at bounding box center [1020, 137] width 13 height 13
click at [573, 213] on button "LEXAN FL410 foam" at bounding box center [535, 227] width 156 height 52
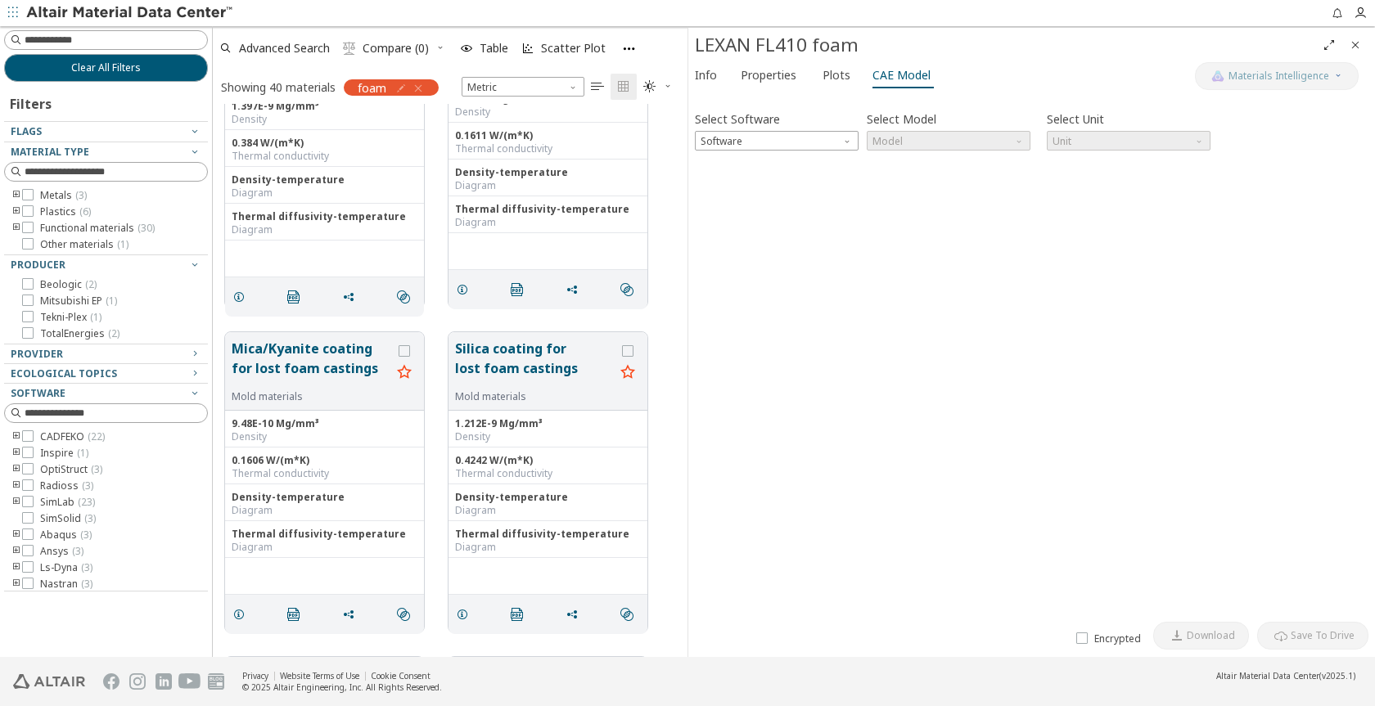
scroll to position [4757, 0]
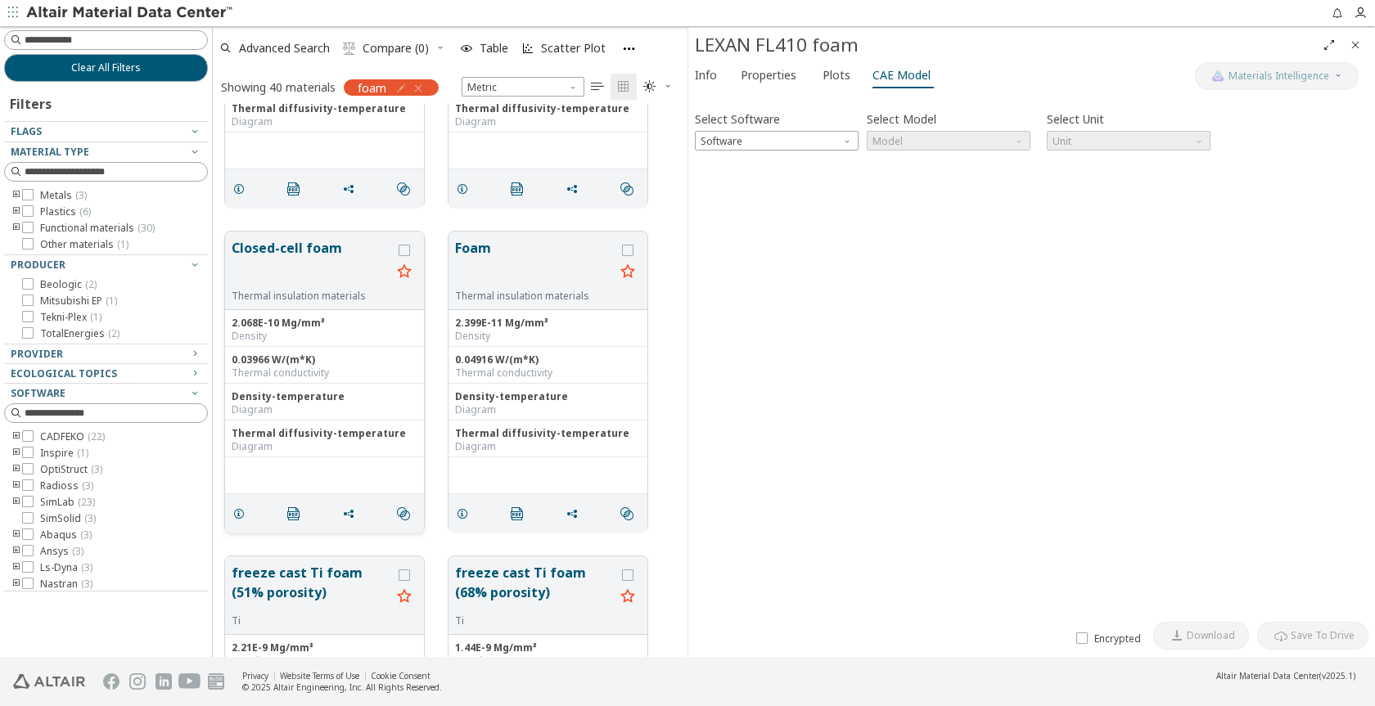
click at [260, 252] on button "Closed-cell foam" at bounding box center [312, 264] width 160 height 52
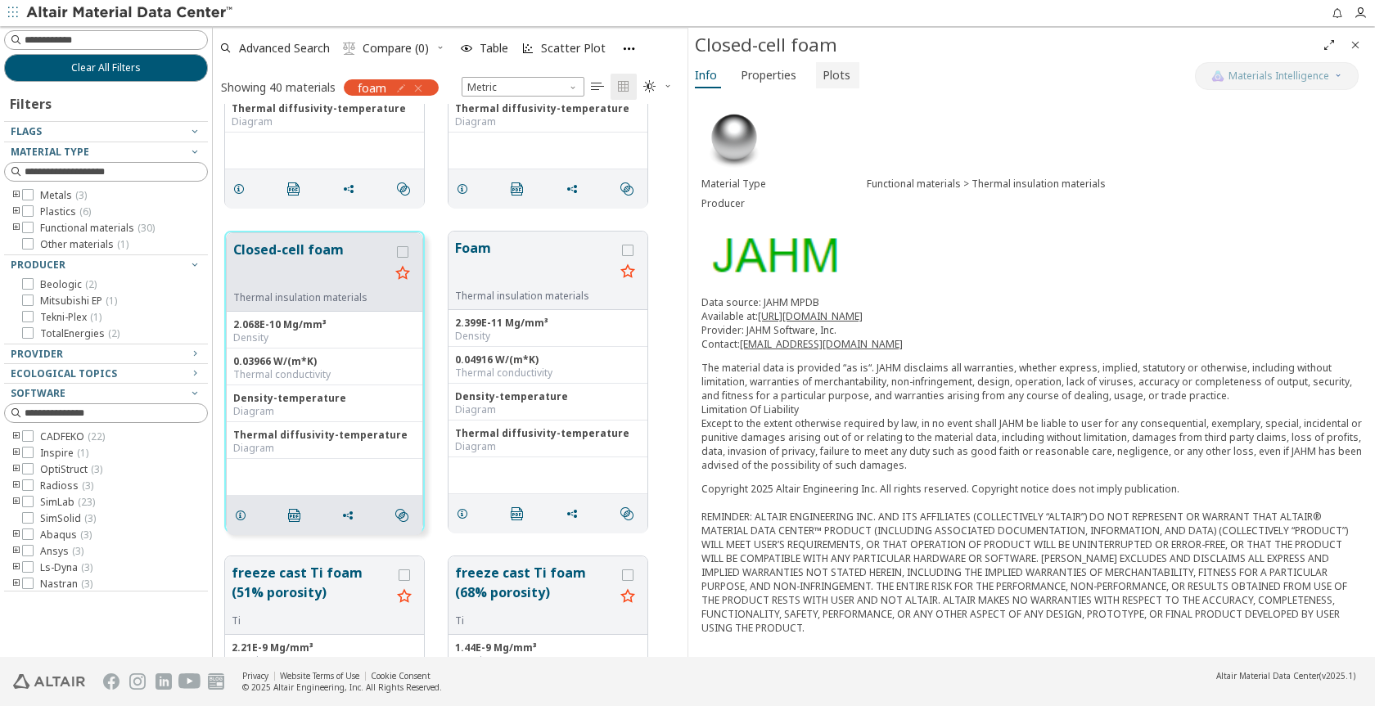
click at [845, 74] on span "Plots" at bounding box center [837, 75] width 30 height 26
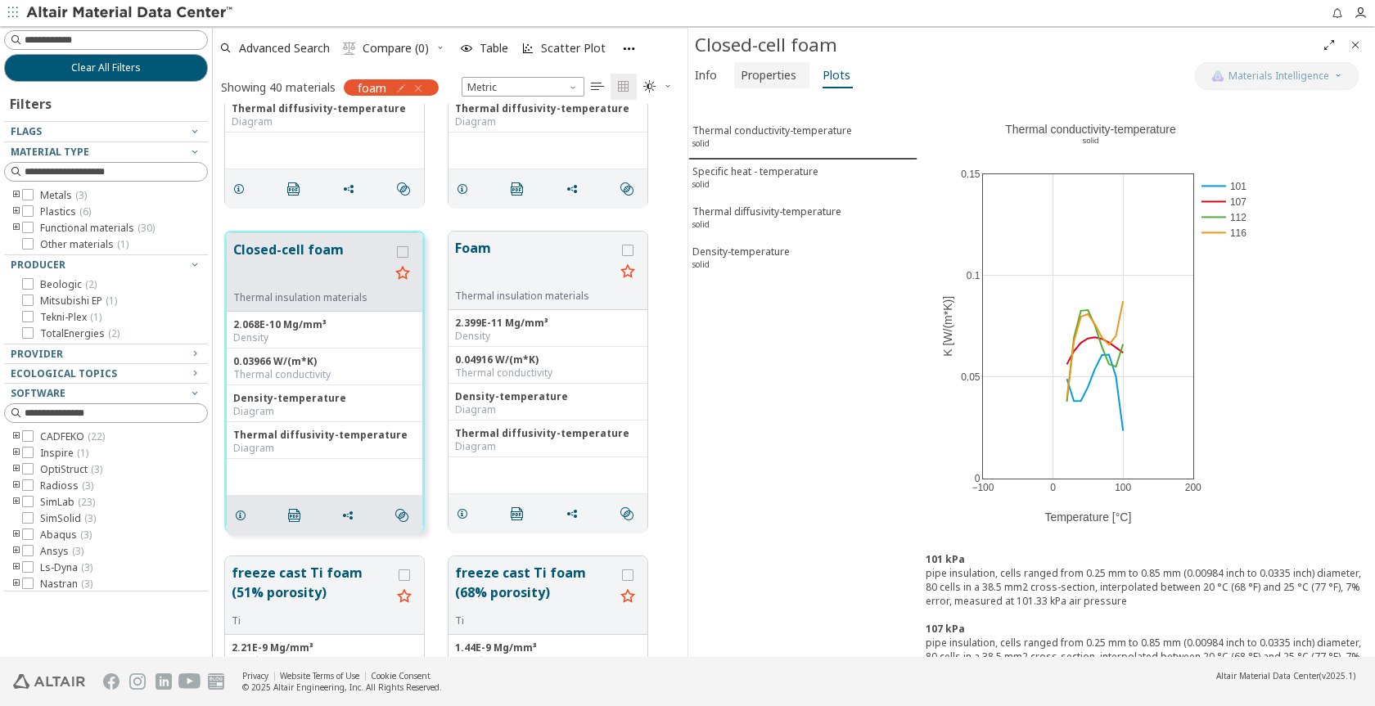
click at [768, 74] on span "Properties" at bounding box center [768, 75] width 56 height 26
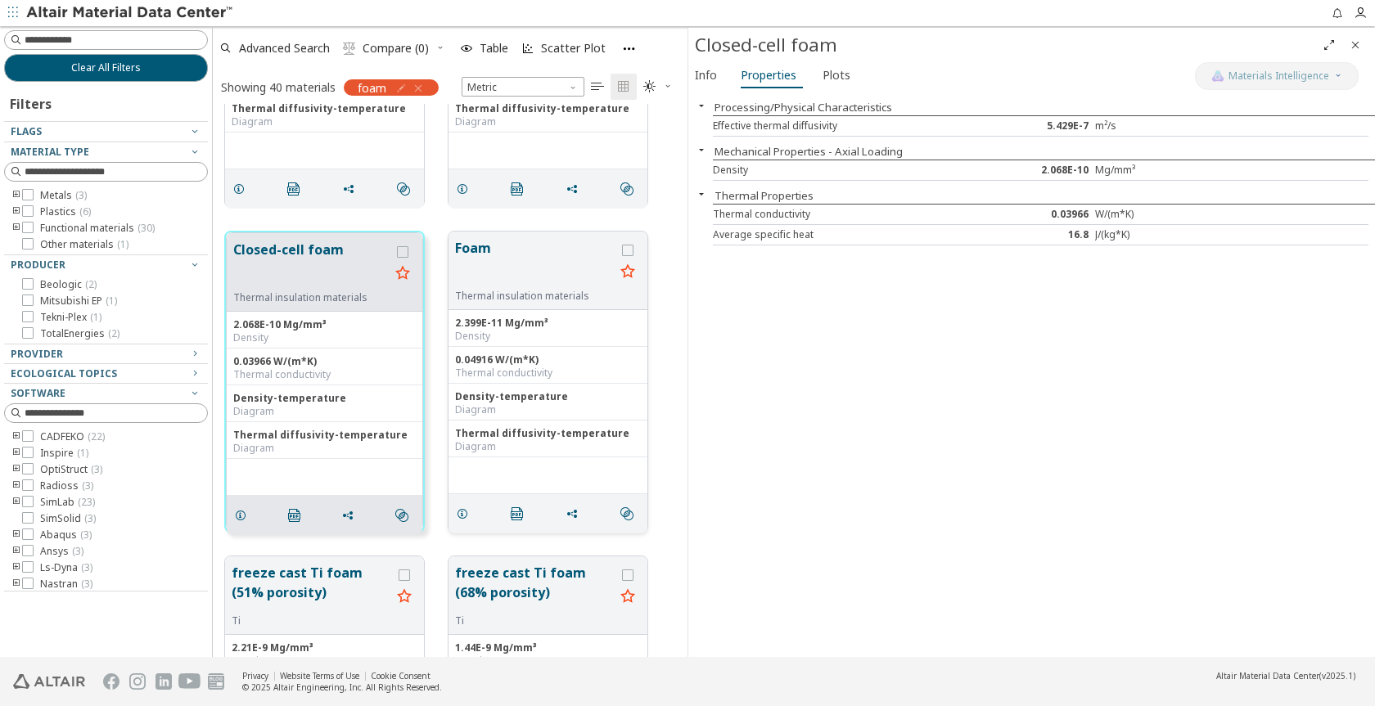
click at [518, 252] on button "Foam" at bounding box center [535, 264] width 160 height 52
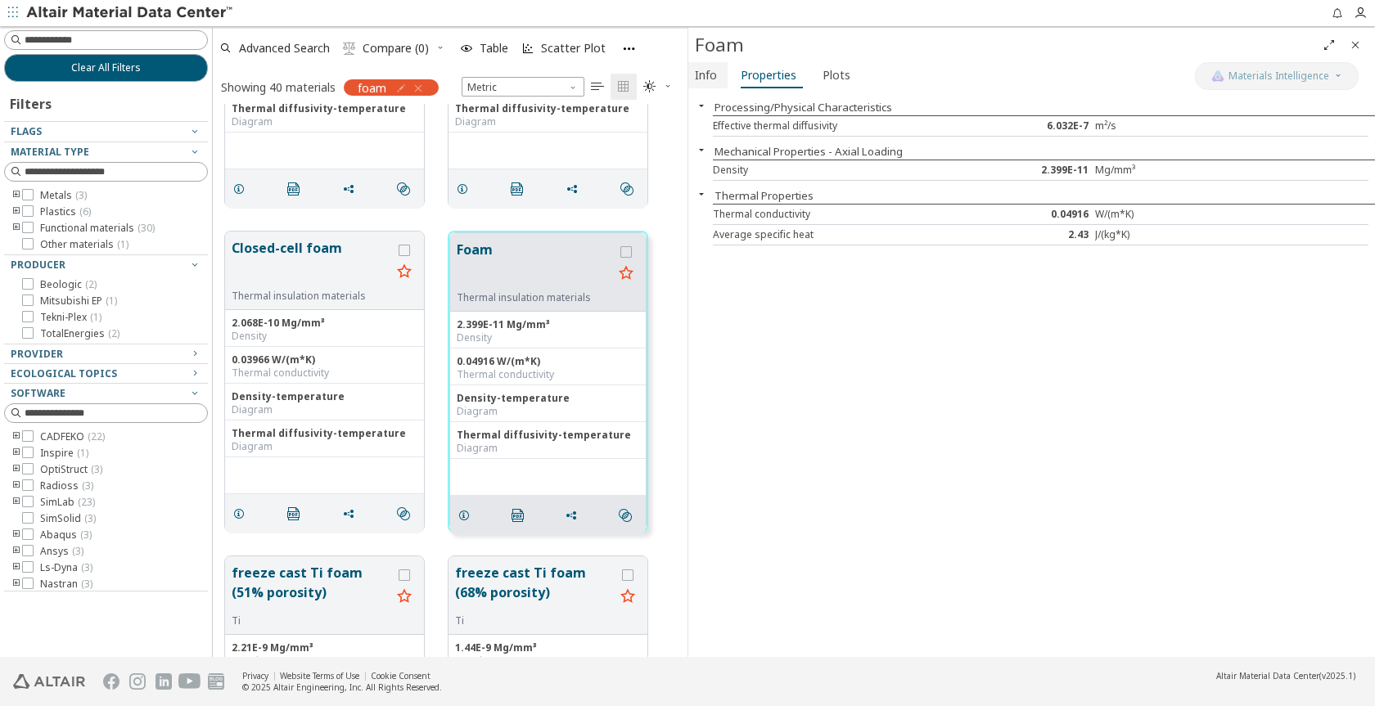
click at [694, 78] on button "Info" at bounding box center [707, 75] width 39 height 26
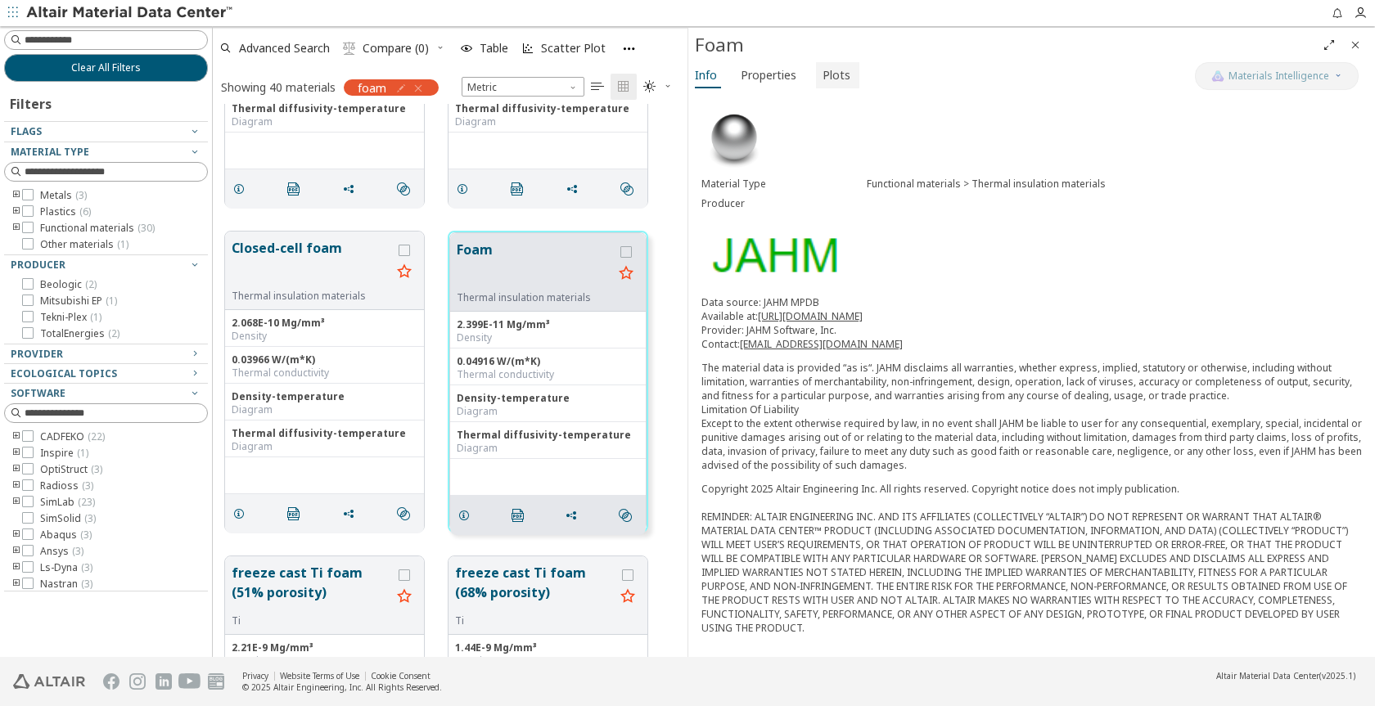
click at [822, 83] on span "Plots" at bounding box center [836, 75] width 28 height 26
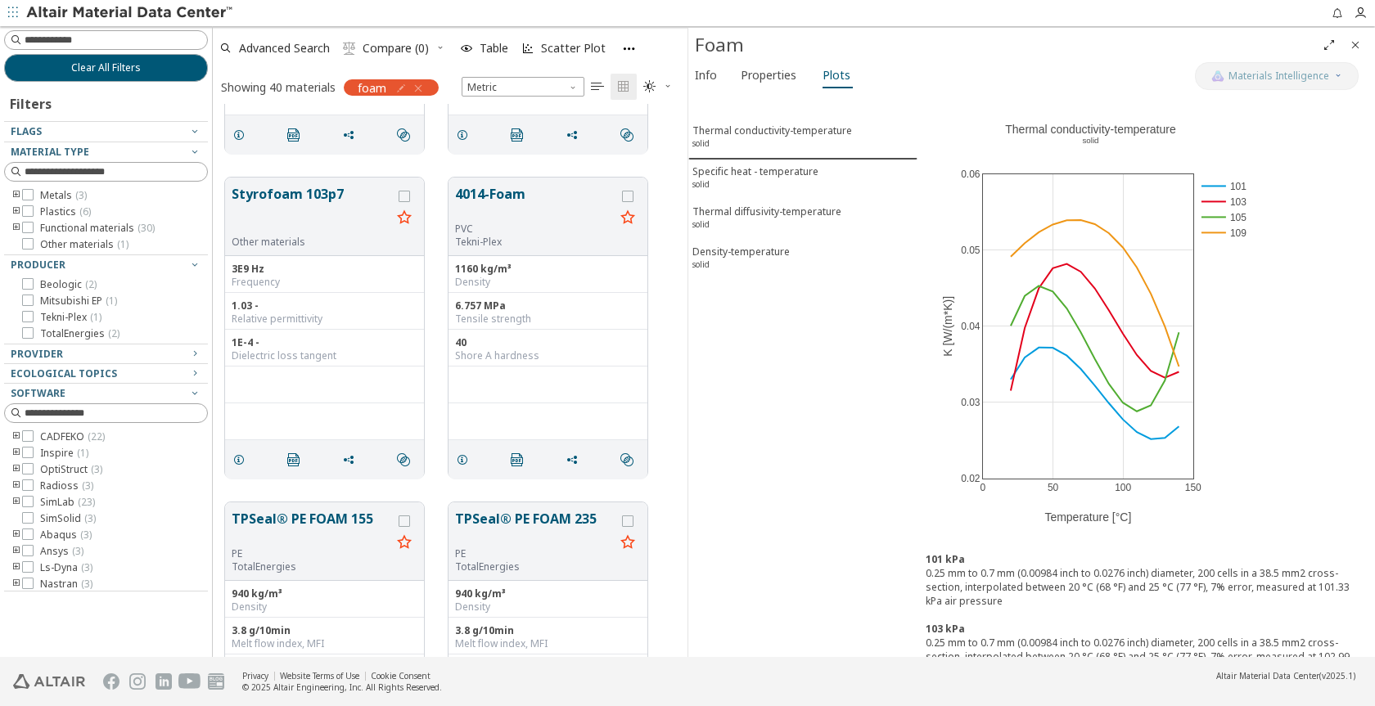
scroll to position [5449, 0]
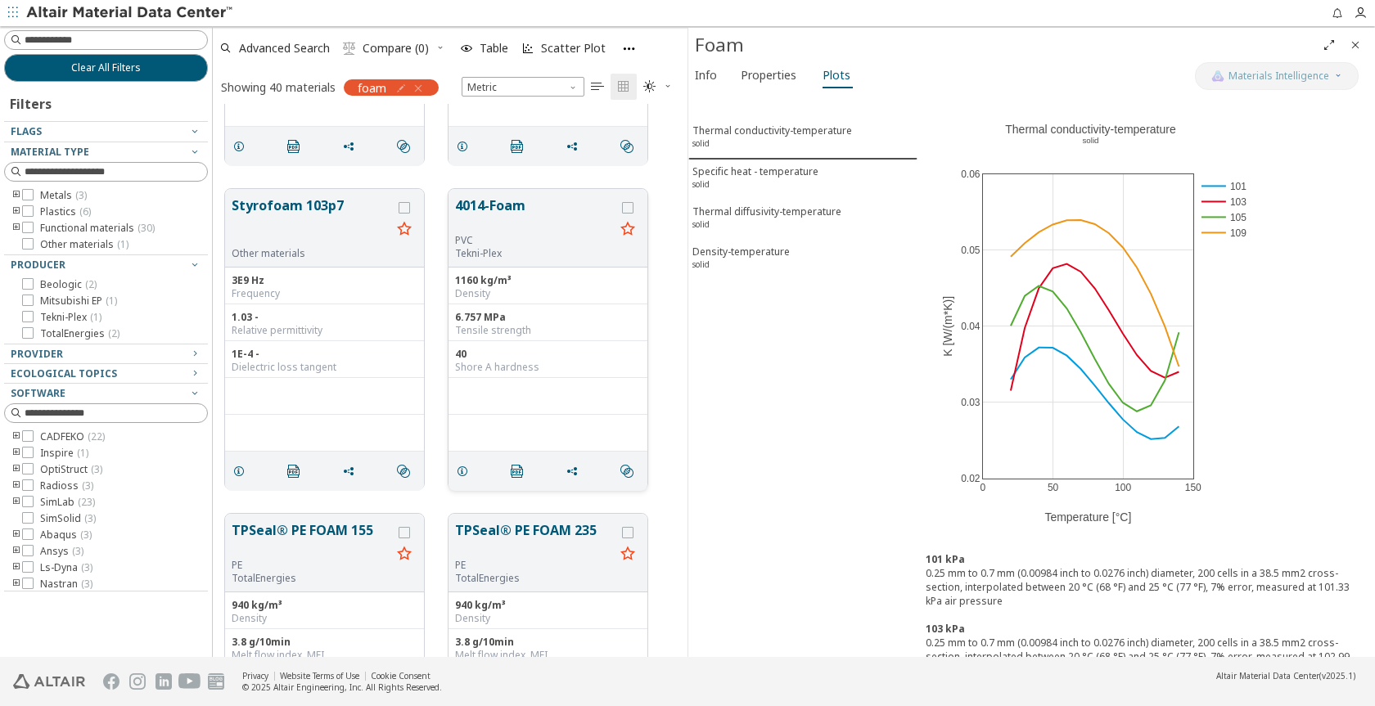
click at [502, 208] on button "4014-Foam" at bounding box center [535, 215] width 160 height 38
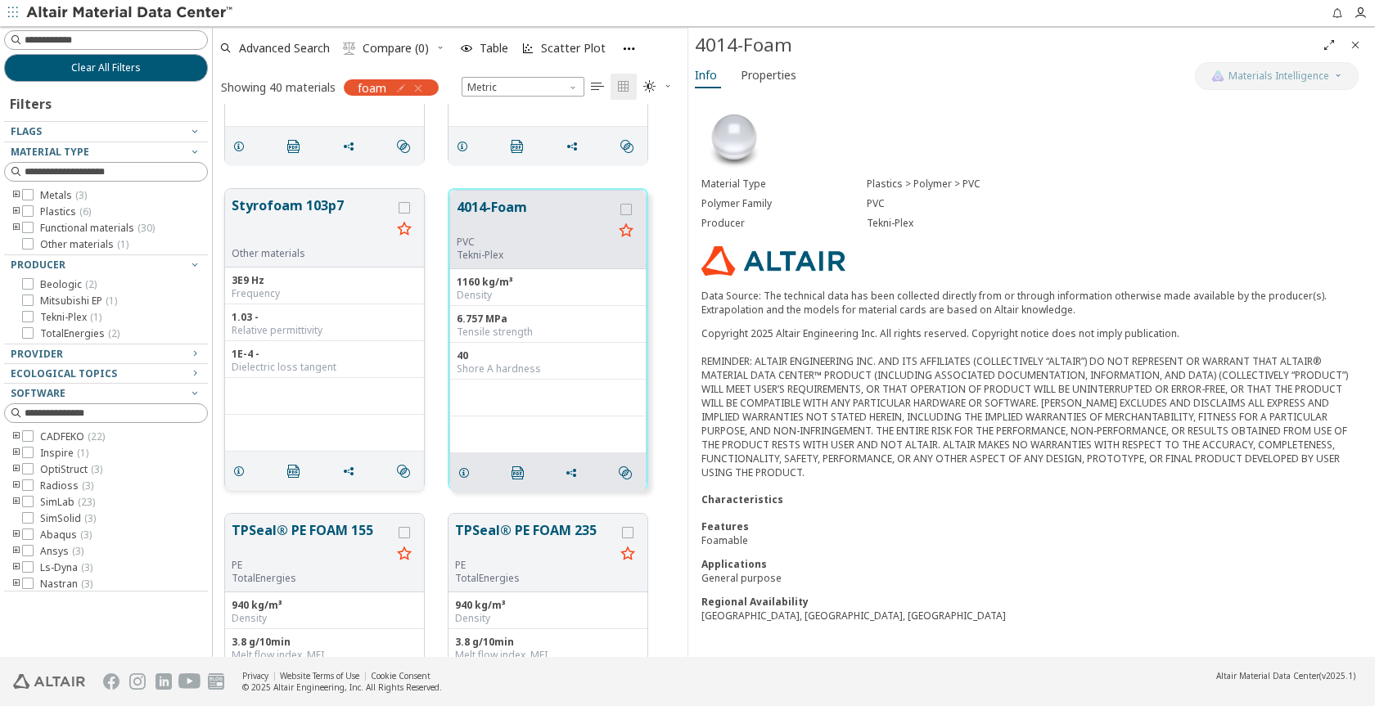
click at [324, 200] on button "Styrofoam 103p7" at bounding box center [312, 222] width 160 height 52
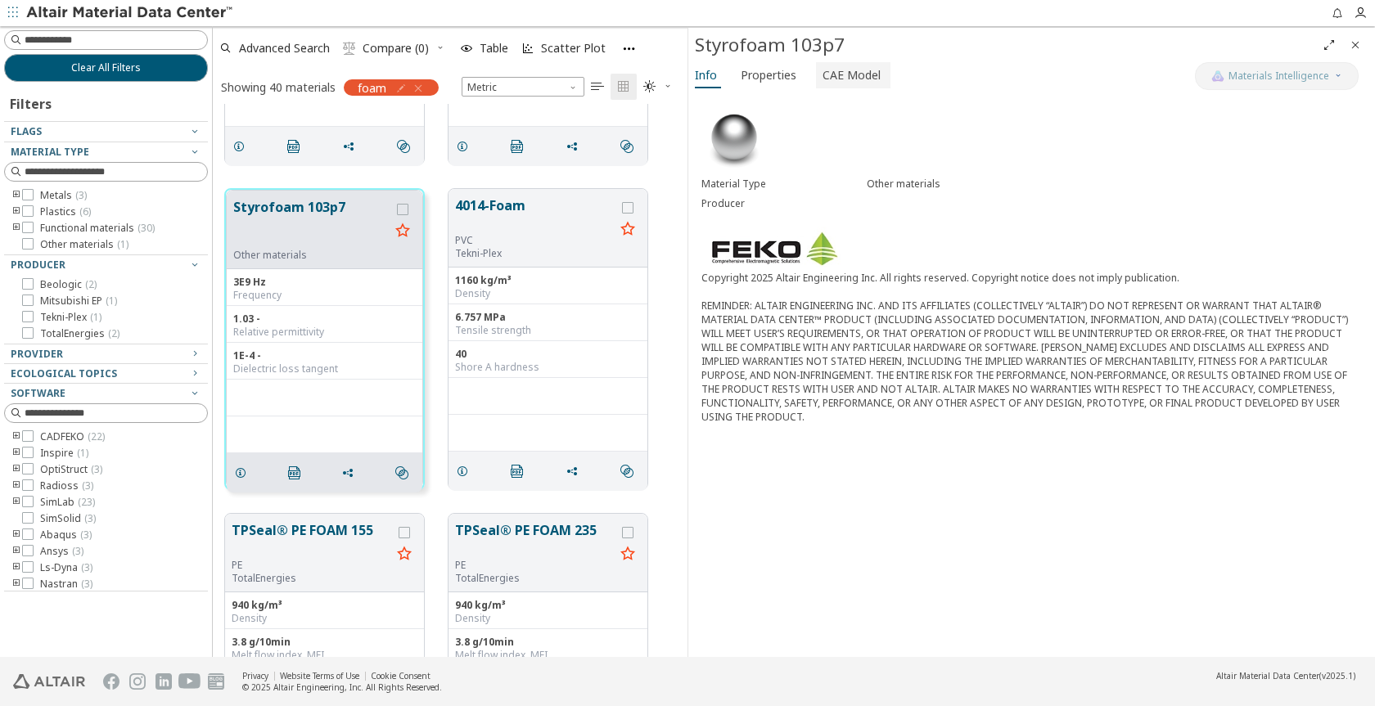
click at [841, 71] on span "CAE Model" at bounding box center [851, 75] width 58 height 26
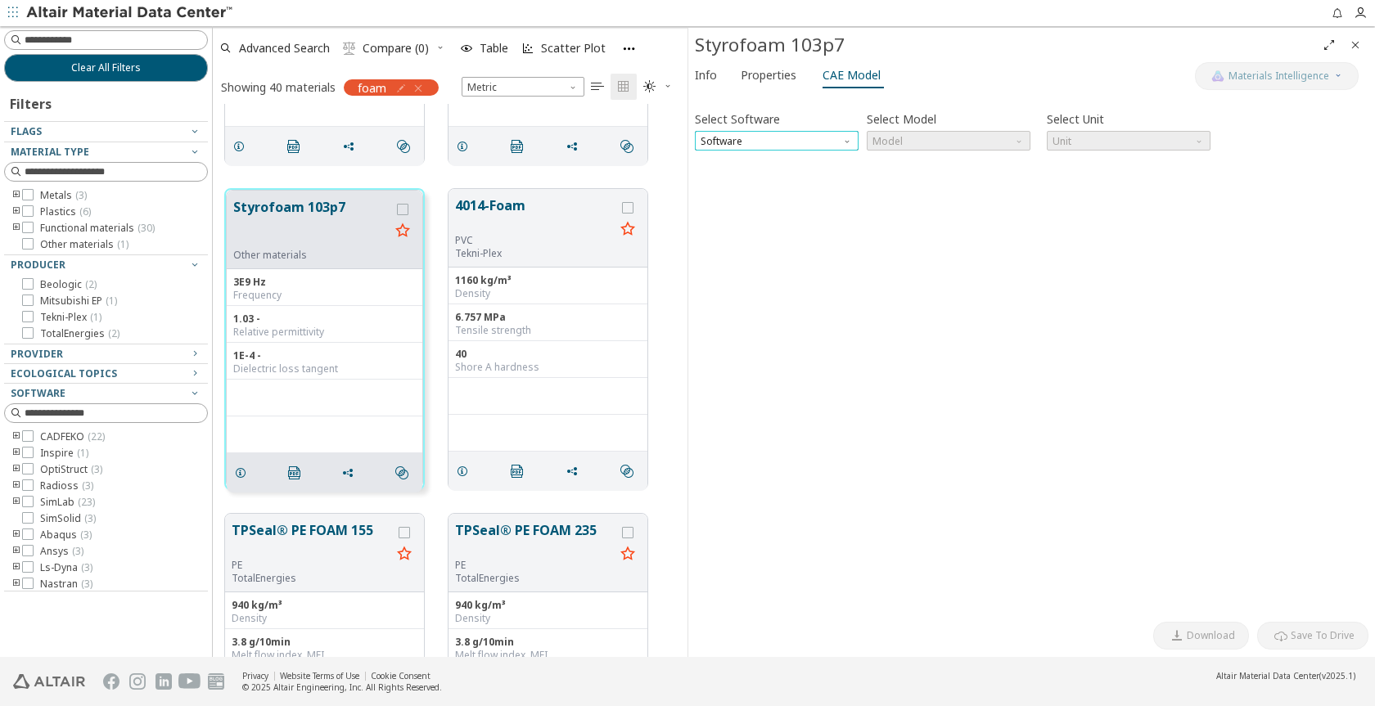
click at [843, 146] on span "Software" at bounding box center [777, 141] width 164 height 20
click at [728, 308] on div "Select Software Software Select Model Model Select Unit Unit Invalid data. Plea…" at bounding box center [1031, 356] width 673 height 515
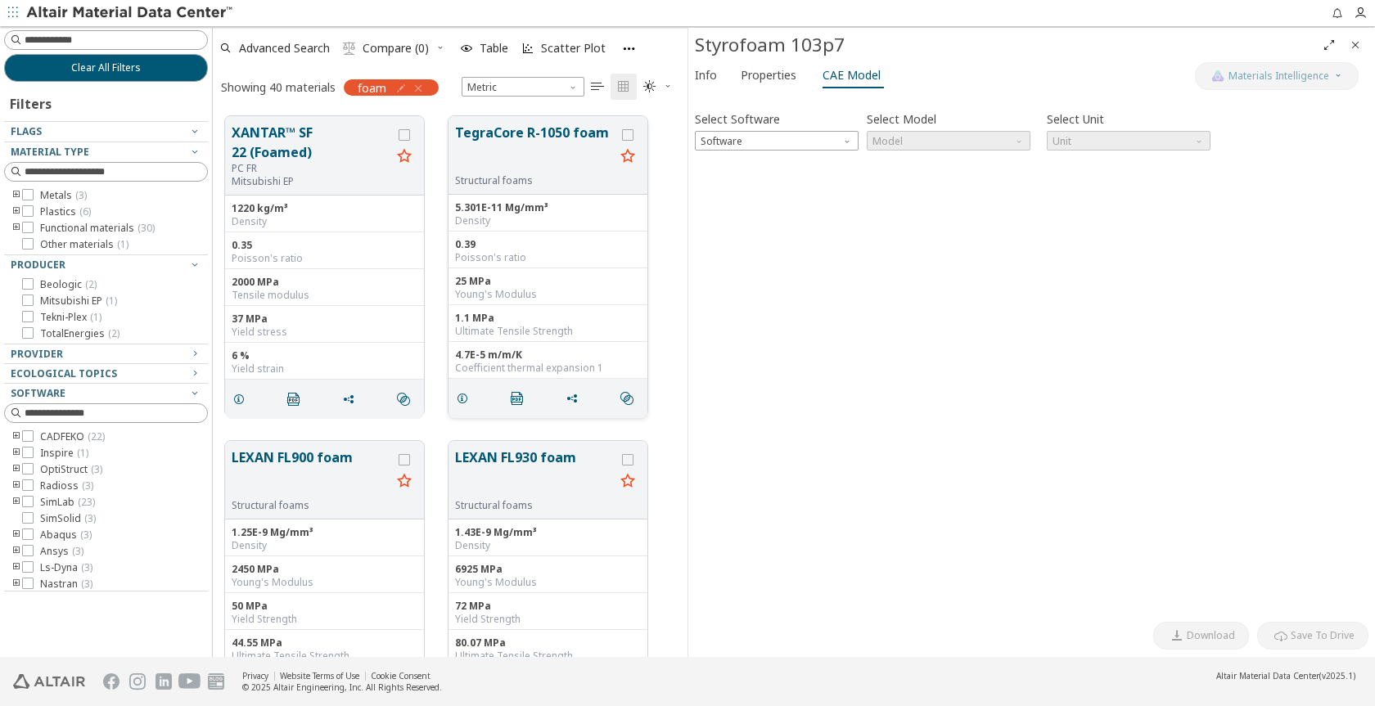
click at [546, 212] on div "5.301E-11 Mg/mm³" at bounding box center [548, 207] width 186 height 13
click at [548, 146] on button "TegraCore R-1050 foam" at bounding box center [535, 149] width 160 height 52
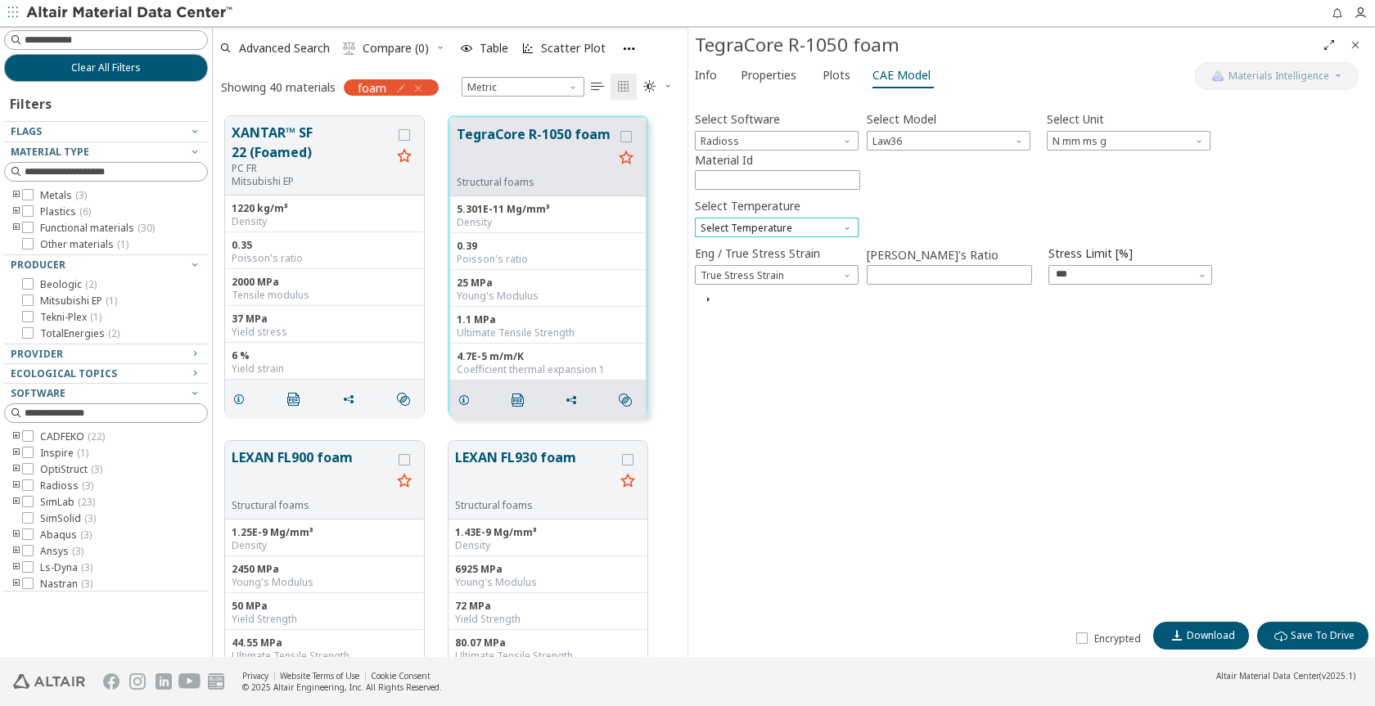
click at [839, 232] on span "Select Temperature" at bounding box center [777, 228] width 164 height 20
click at [790, 250] on span "unknown strain rate 473.1 K" at bounding box center [766, 247] width 128 height 13
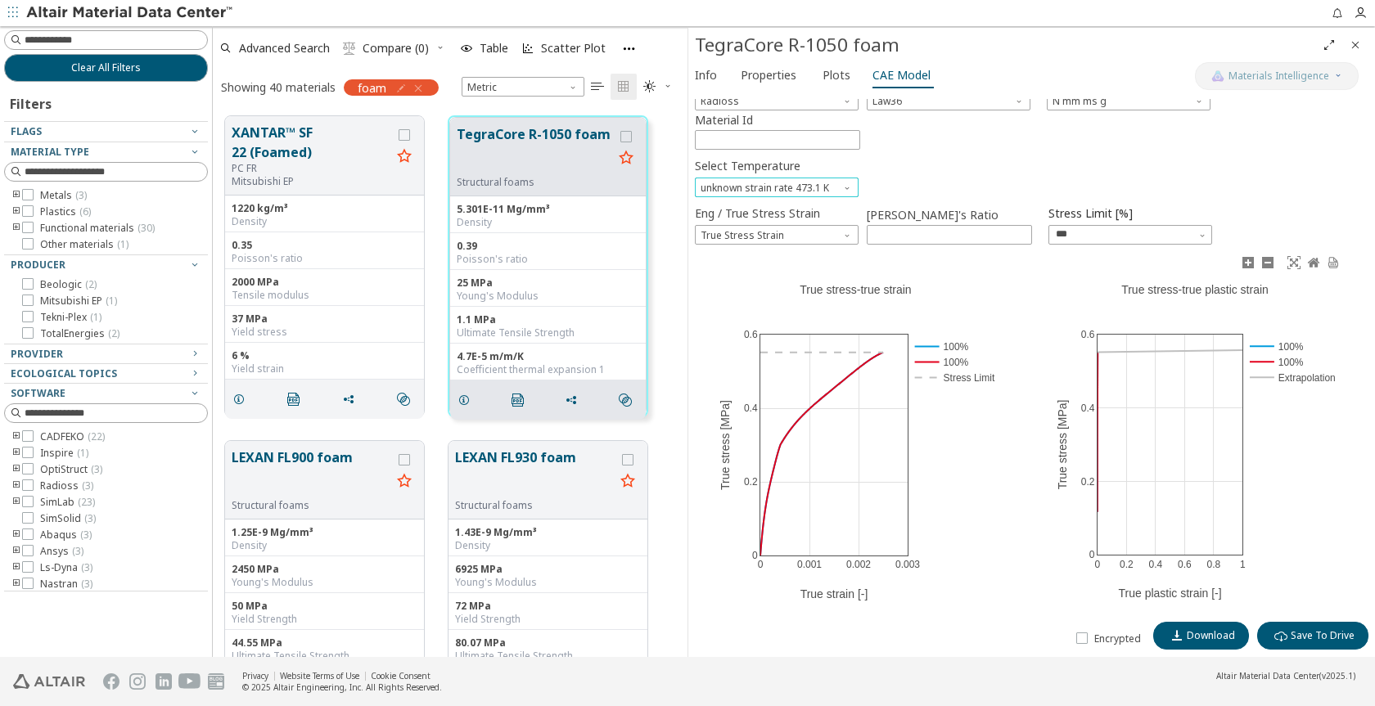
scroll to position [63, 0]
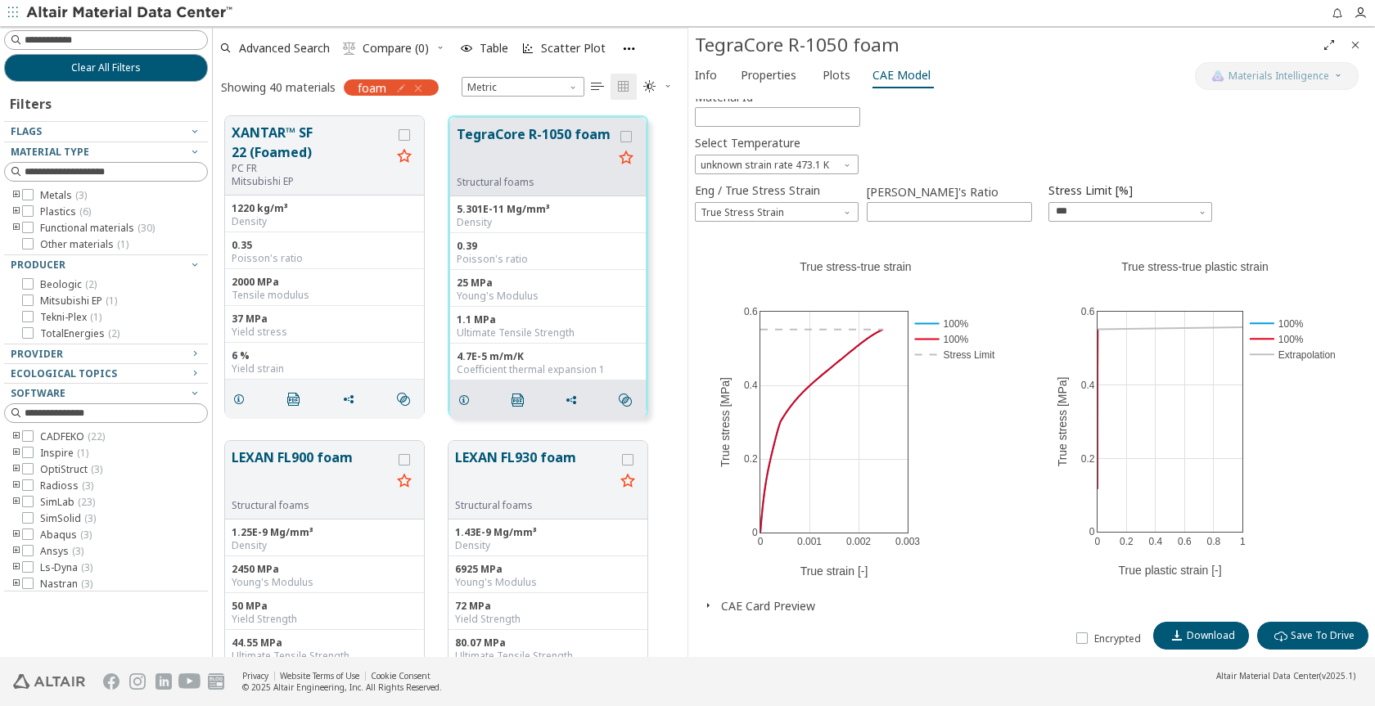
click at [704, 605] on icon "button" at bounding box center [707, 605] width 13 height 13
click at [708, 609] on icon "button" at bounding box center [707, 605] width 13 height 13
click at [711, 602] on icon "button" at bounding box center [707, 605] width 13 height 13
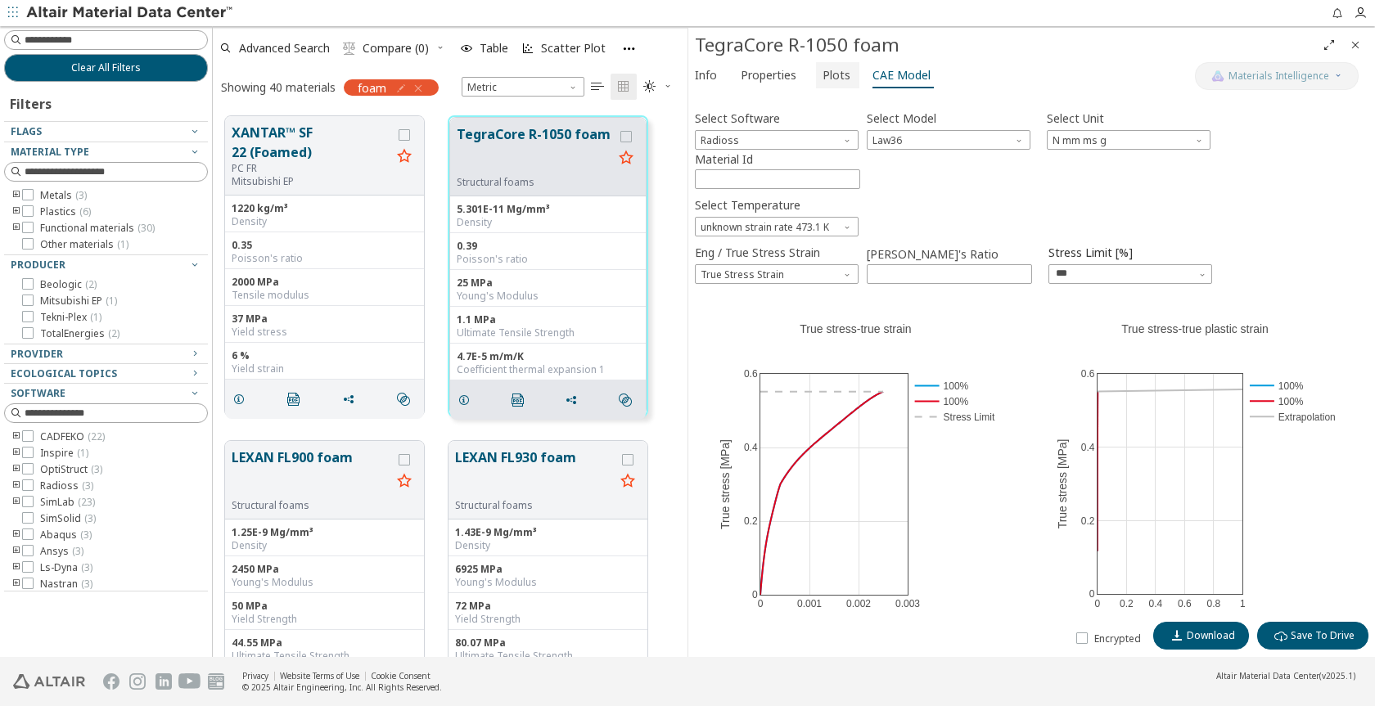
scroll to position [0, 0]
click at [706, 70] on span "Info" at bounding box center [706, 75] width 22 height 26
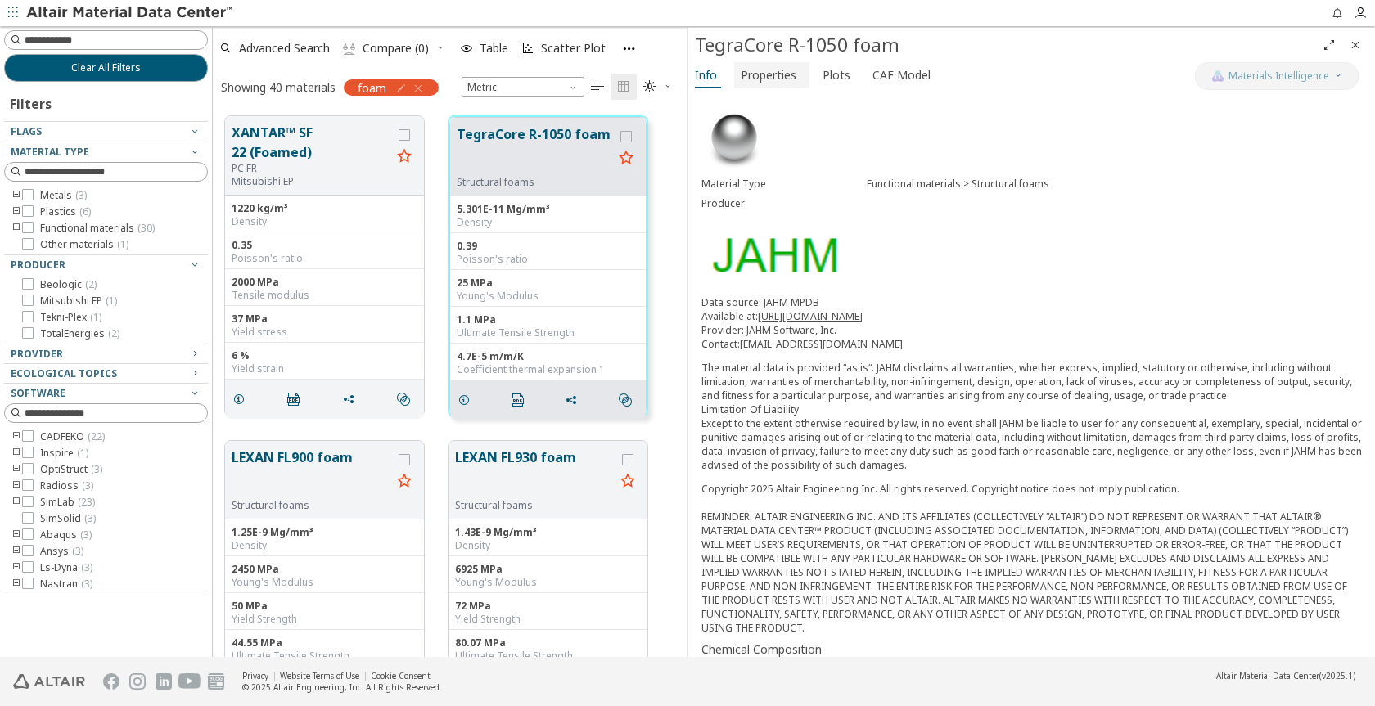
click at [764, 82] on span "Properties" at bounding box center [768, 75] width 56 height 26
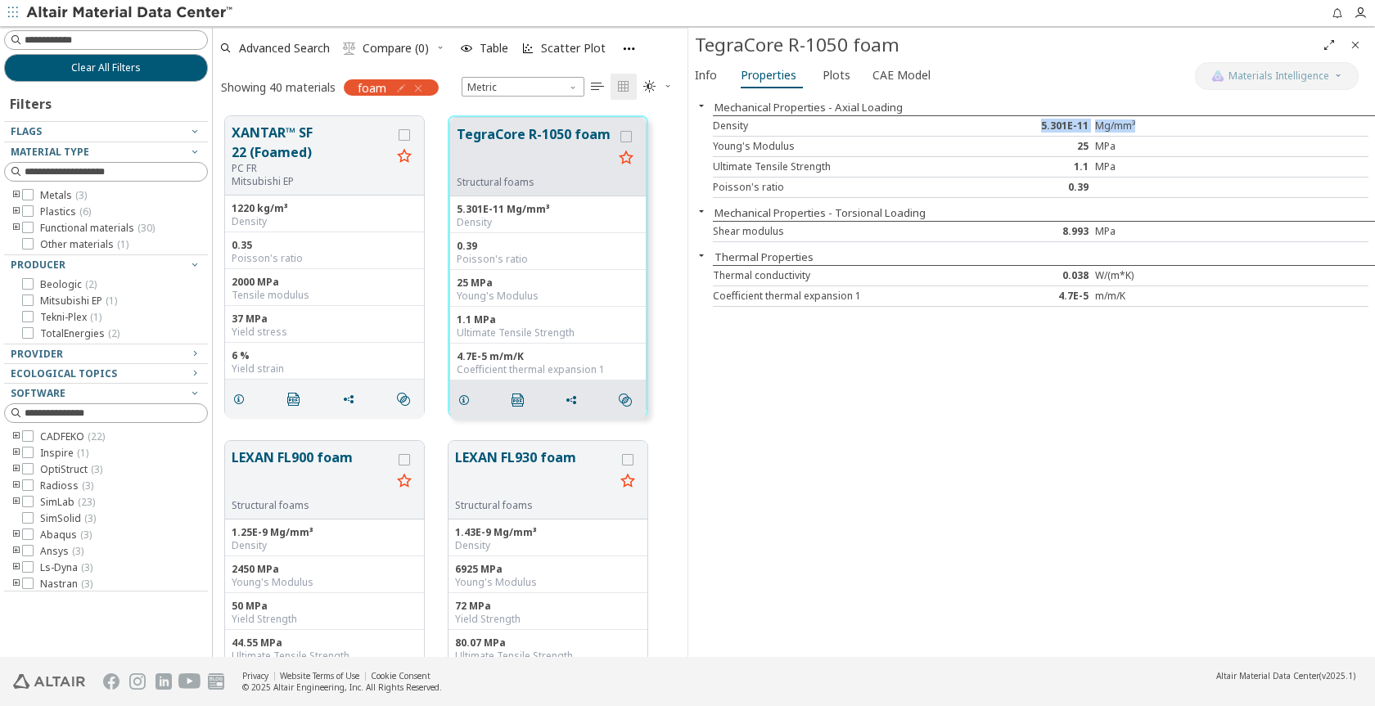
drag, startPoint x: 1145, startPoint y: 121, endPoint x: 1041, endPoint y: 128, distance: 104.2
click at [1041, 128] on div "Density 5.301E-11 Mg/mm³" at bounding box center [1040, 126] width 655 height 20
copy div "5.301E-11 Mg/mm³"
click at [519, 135] on button "TegraCore R-1050 foam" at bounding box center [535, 150] width 156 height 52
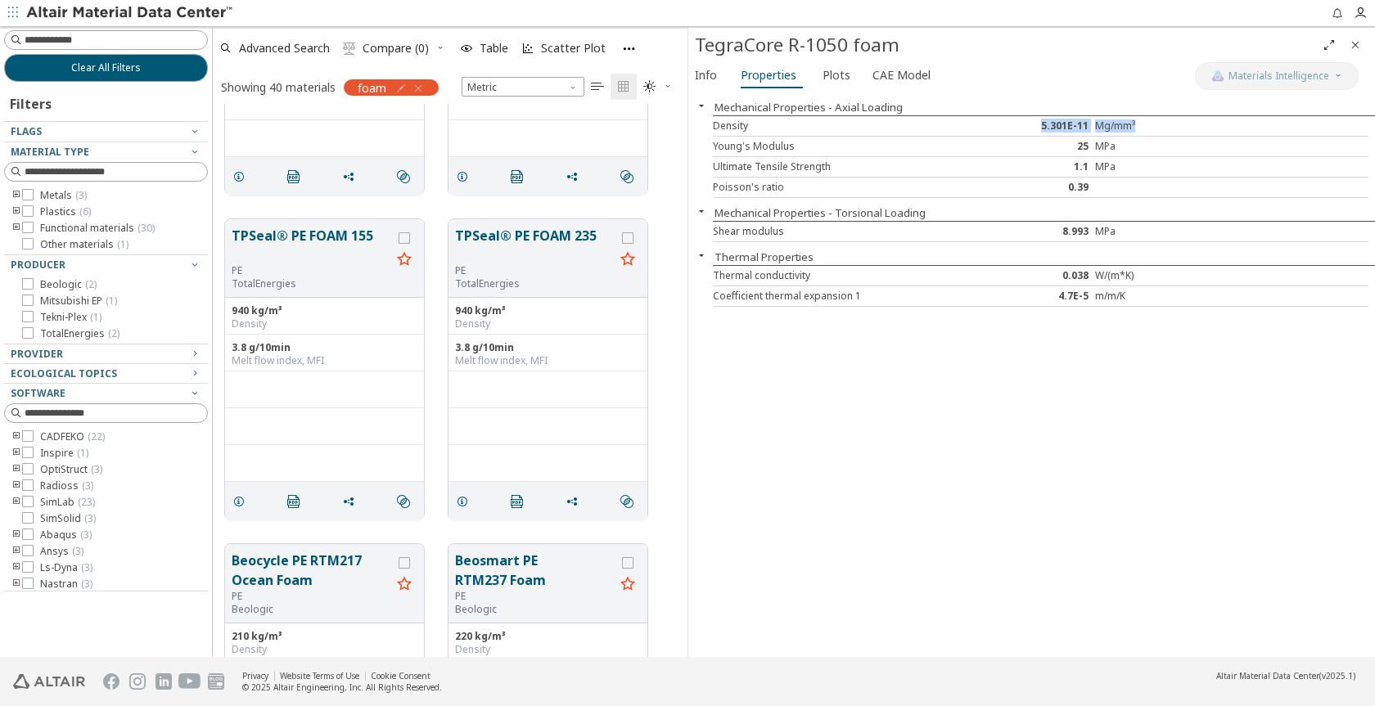
scroll to position [5943, 0]
